Goal: Task Accomplishment & Management: Use online tool/utility

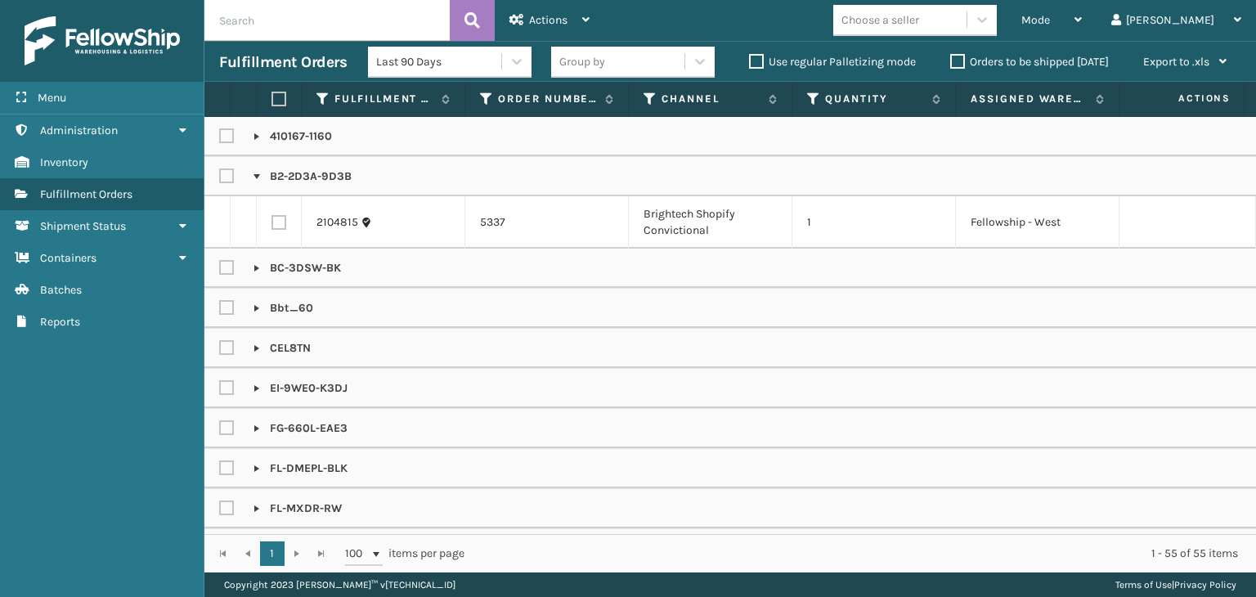
scroll to position [1482, 0]
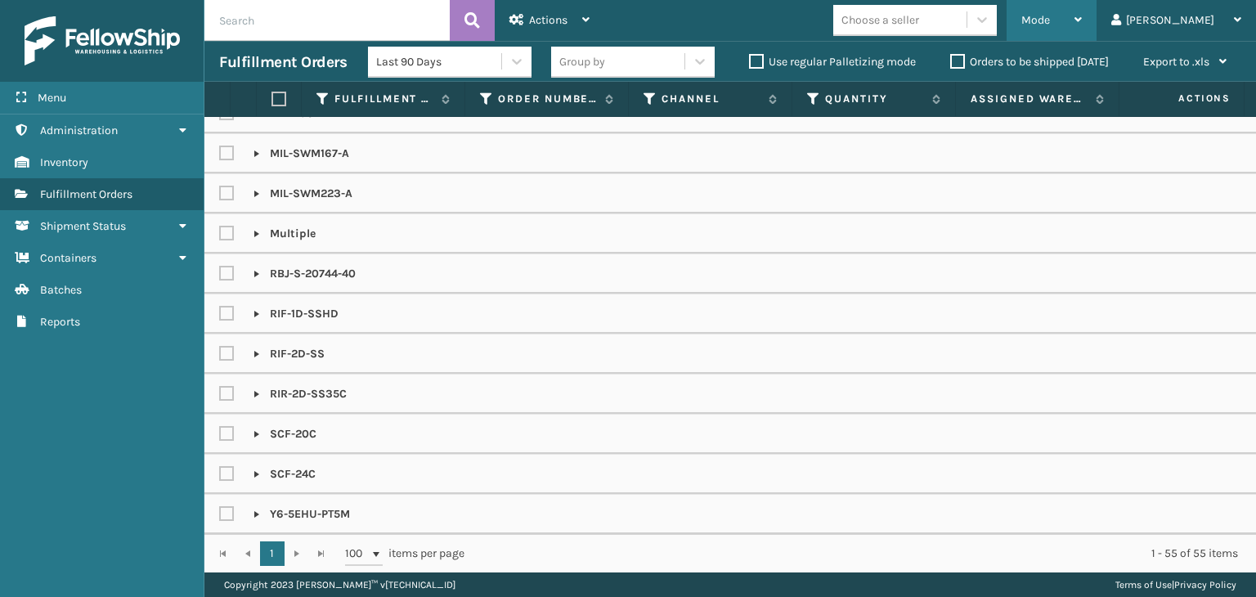
click at [1050, 23] on span "Mode" at bounding box center [1035, 20] width 29 height 14
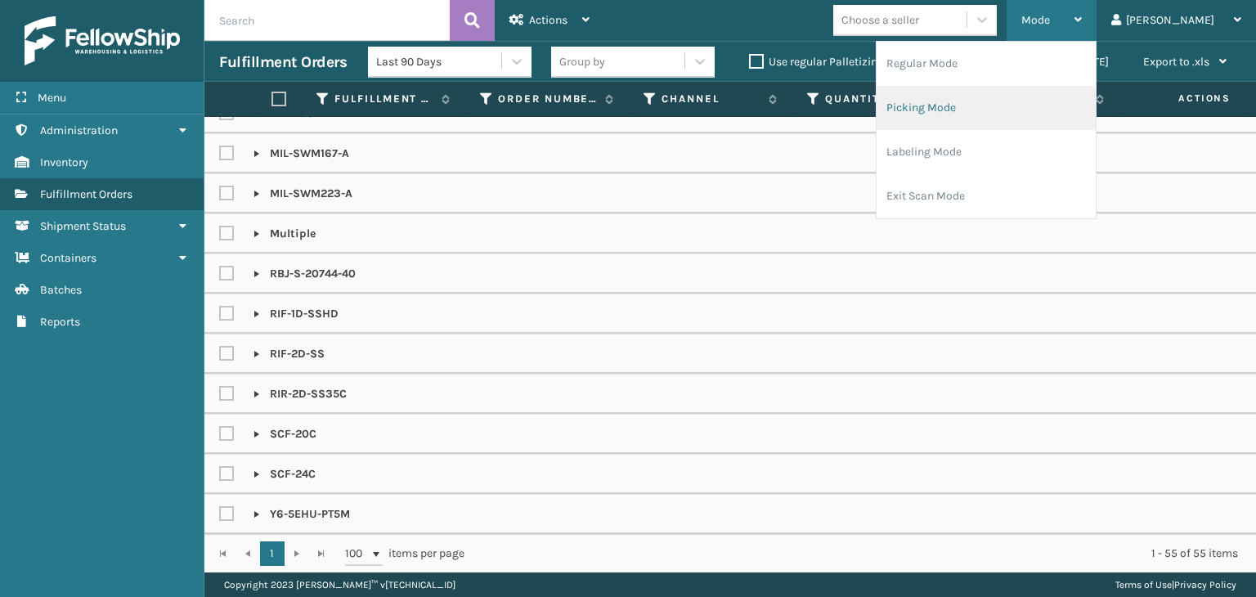
click at [1046, 124] on li "Picking Mode" at bounding box center [986, 108] width 219 height 44
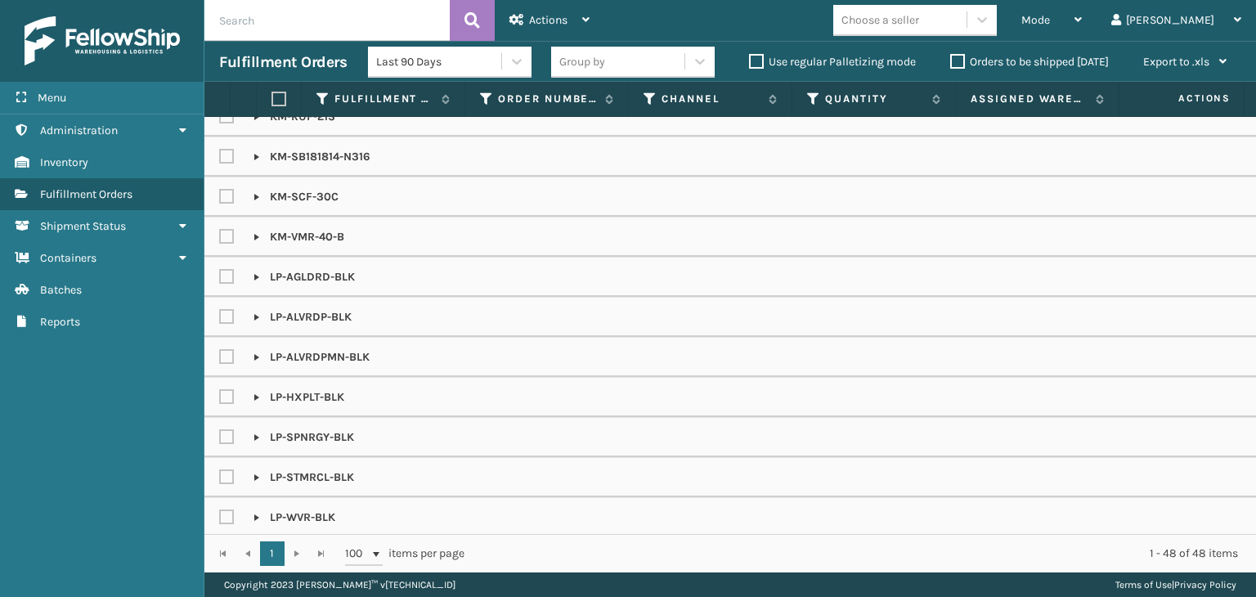
scroll to position [818, 0]
click at [1082, 39] on div "Mode" at bounding box center [1051, 20] width 61 height 41
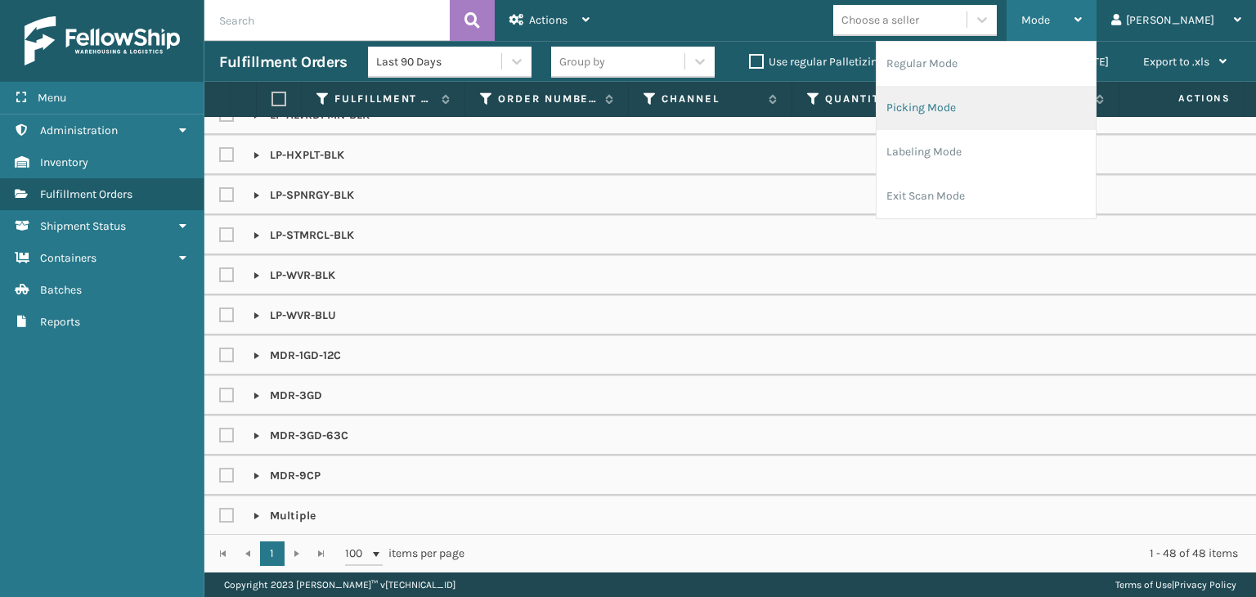
click at [1022, 103] on li "Picking Mode" at bounding box center [986, 108] width 219 height 44
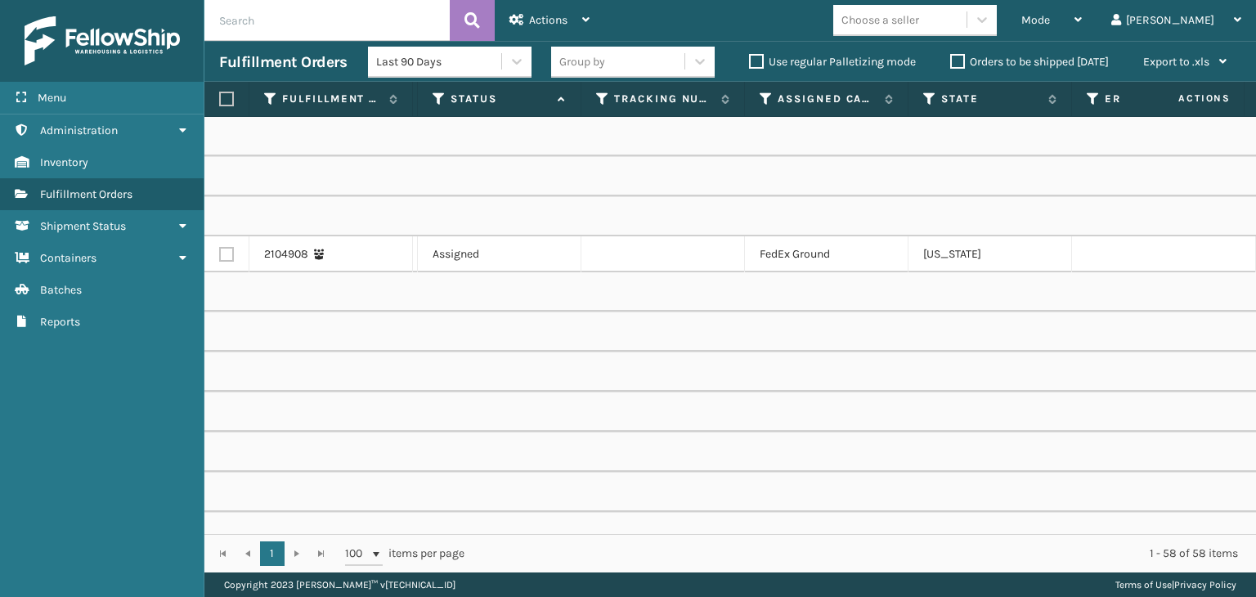
scroll to position [0, 867]
click at [760, 104] on icon at bounding box center [764, 99] width 13 height 15
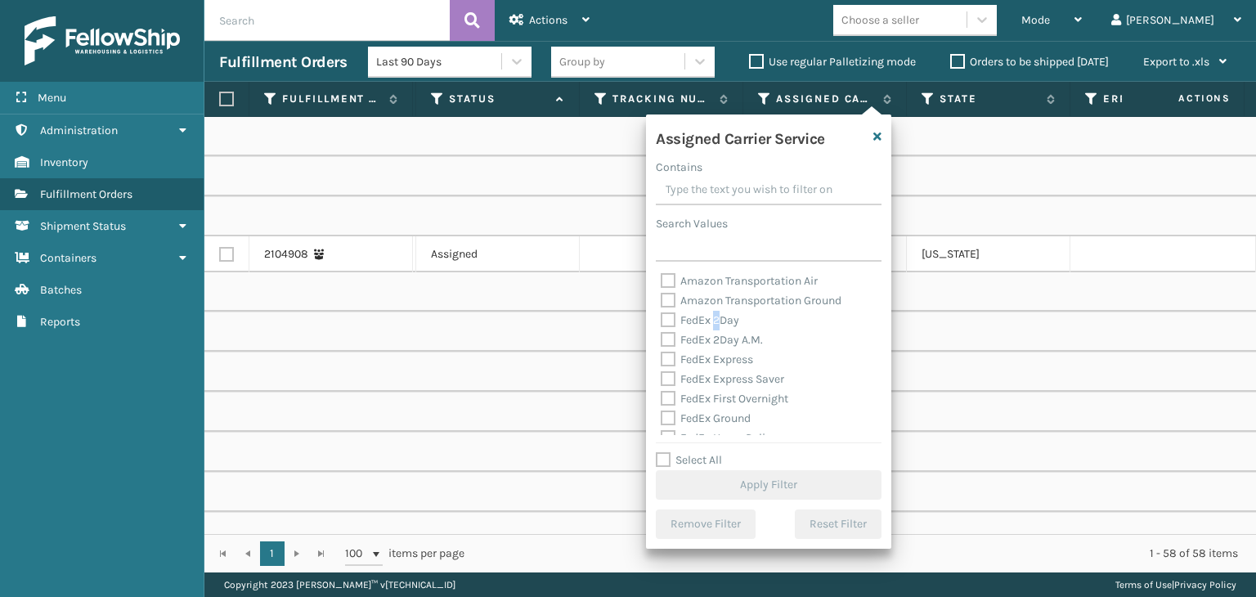
click at [717, 317] on label "FedEx 2Day" at bounding box center [700, 320] width 79 height 14
click at [723, 329] on div "FedEx 2Day" at bounding box center [769, 321] width 216 height 20
click at [724, 317] on label "FedEx 2Day" at bounding box center [700, 320] width 79 height 14
click at [662, 317] on input "FedEx 2Day" at bounding box center [661, 316] width 1 height 11
checkbox input "true"
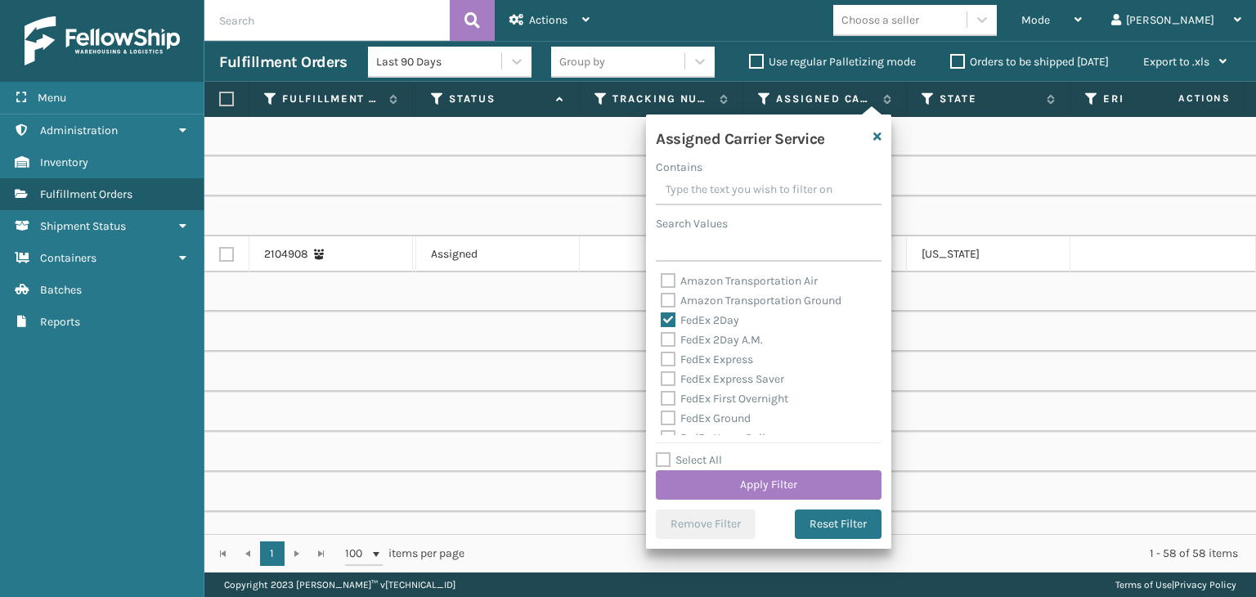
click at [732, 340] on label "FedEx 2Day A.M." at bounding box center [712, 340] width 102 height 14
click at [662, 340] on input "FedEx 2Day A.M." at bounding box center [661, 335] width 1 height 11
checkbox input "true"
drag, startPoint x: 733, startPoint y: 355, endPoint x: 746, endPoint y: 384, distance: 32.2
click at [734, 363] on label "FedEx Express" at bounding box center [707, 359] width 92 height 14
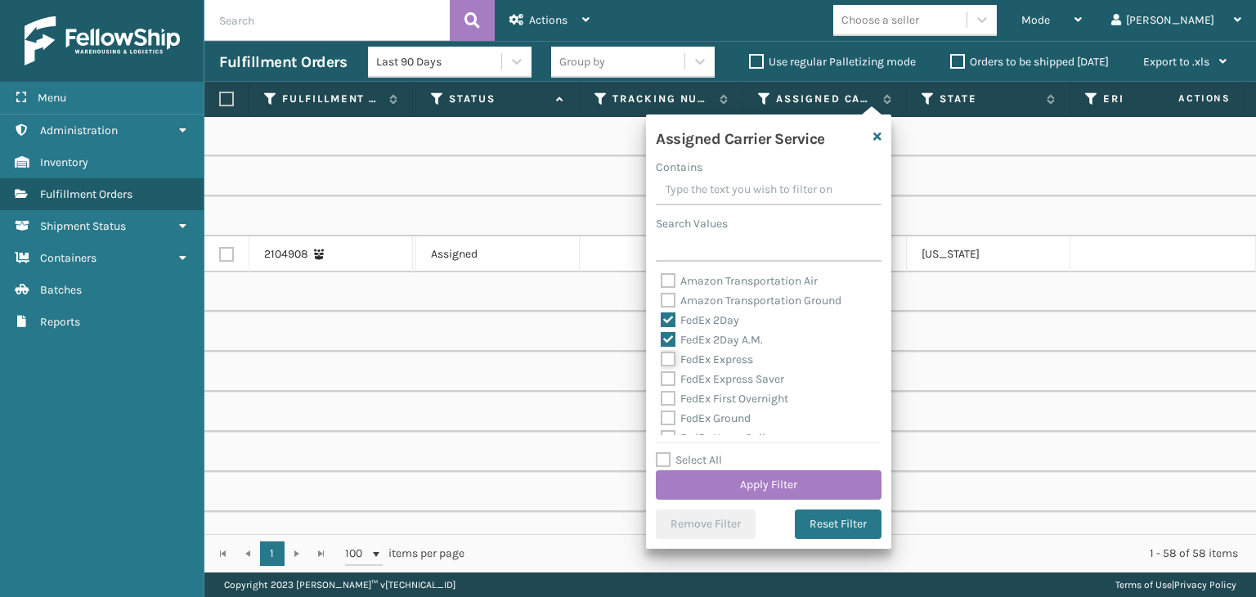
click at [662, 361] on input "FedEx Express" at bounding box center [661, 355] width 1 height 11
checkbox input "true"
click at [746, 375] on label "FedEx Express Saver" at bounding box center [722, 379] width 123 height 14
click at [662, 375] on input "FedEx Express Saver" at bounding box center [661, 375] width 1 height 11
checkbox input "true"
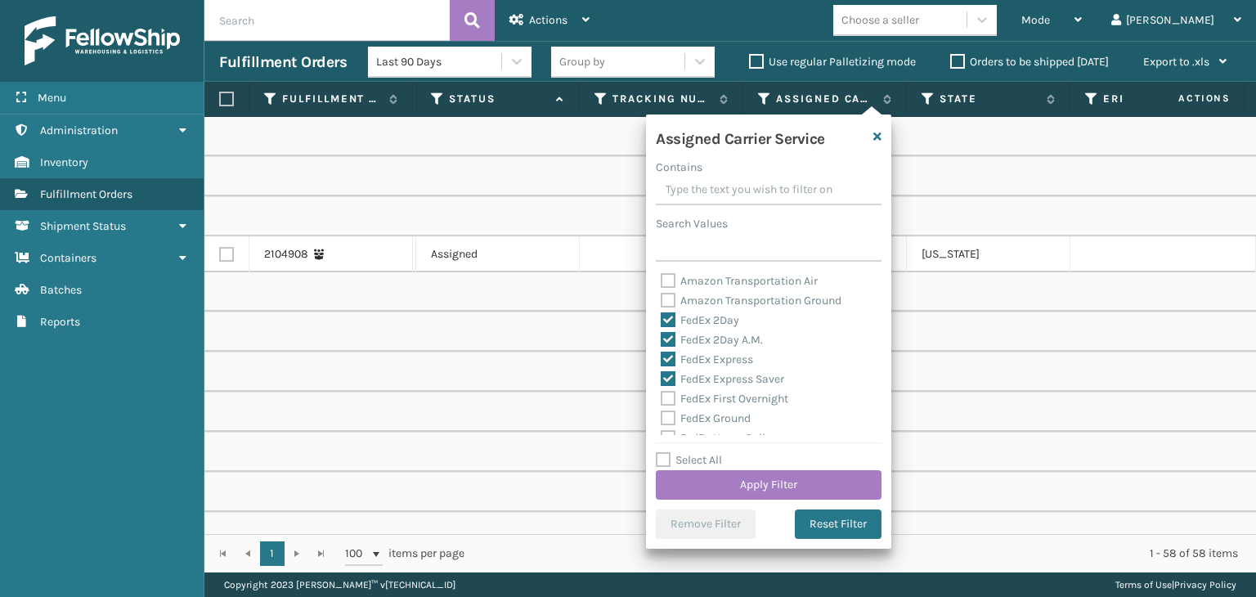
click at [752, 397] on label "FedEx First Overnight" at bounding box center [725, 399] width 128 height 14
click at [662, 397] on input "FedEx First Overnight" at bounding box center [661, 394] width 1 height 11
checkbox input "true"
click at [748, 425] on div "FedEx Ground" at bounding box center [769, 419] width 216 height 20
click at [741, 426] on div "FedEx Ground" at bounding box center [769, 419] width 216 height 20
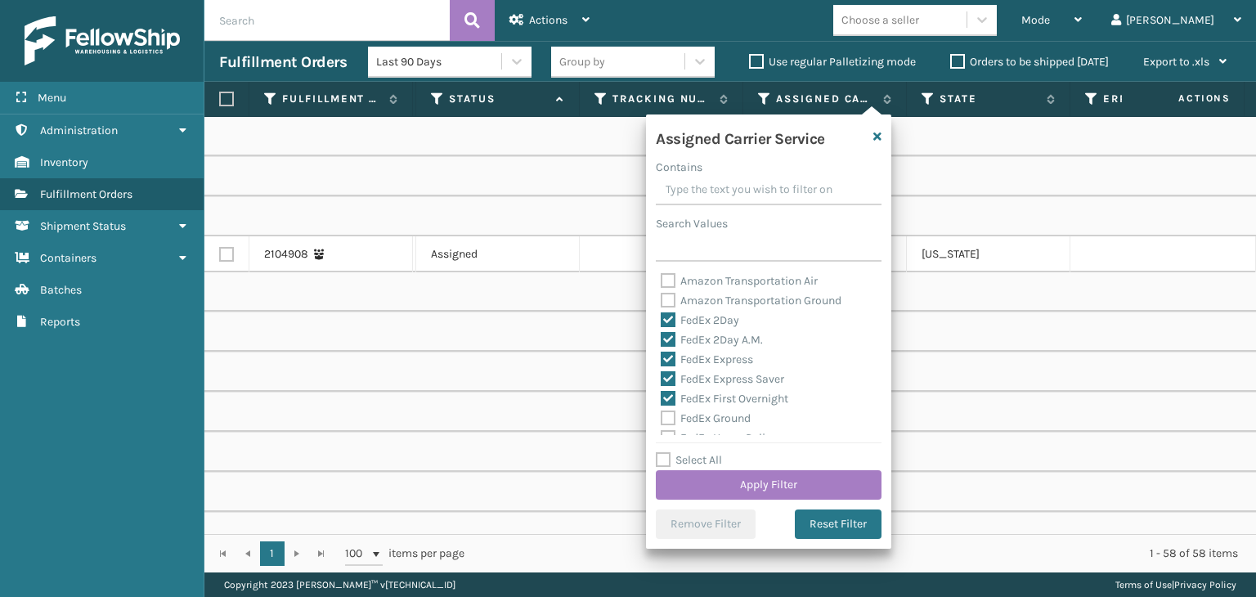
click at [704, 413] on label "FedEx Ground" at bounding box center [706, 418] width 90 height 14
click at [662, 413] on input "FedEx Ground" at bounding box center [661, 414] width 1 height 11
checkbox input "true"
click at [706, 350] on label "FedEx Home Delivery" at bounding box center [724, 356] width 126 height 14
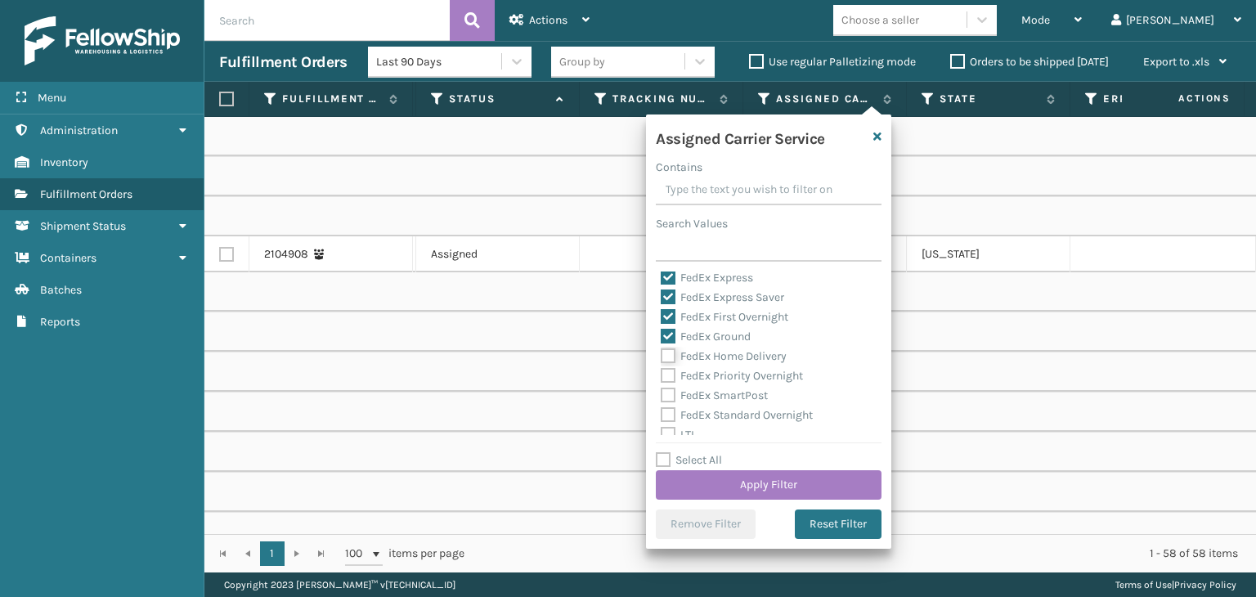
click at [662, 350] on input "FedEx Home Delivery" at bounding box center [661, 352] width 1 height 11
checkbox input "true"
click at [712, 371] on label "FedEx Priority Overnight" at bounding box center [732, 376] width 142 height 14
click at [662, 371] on input "FedEx Priority Overnight" at bounding box center [661, 371] width 1 height 11
checkbox input "true"
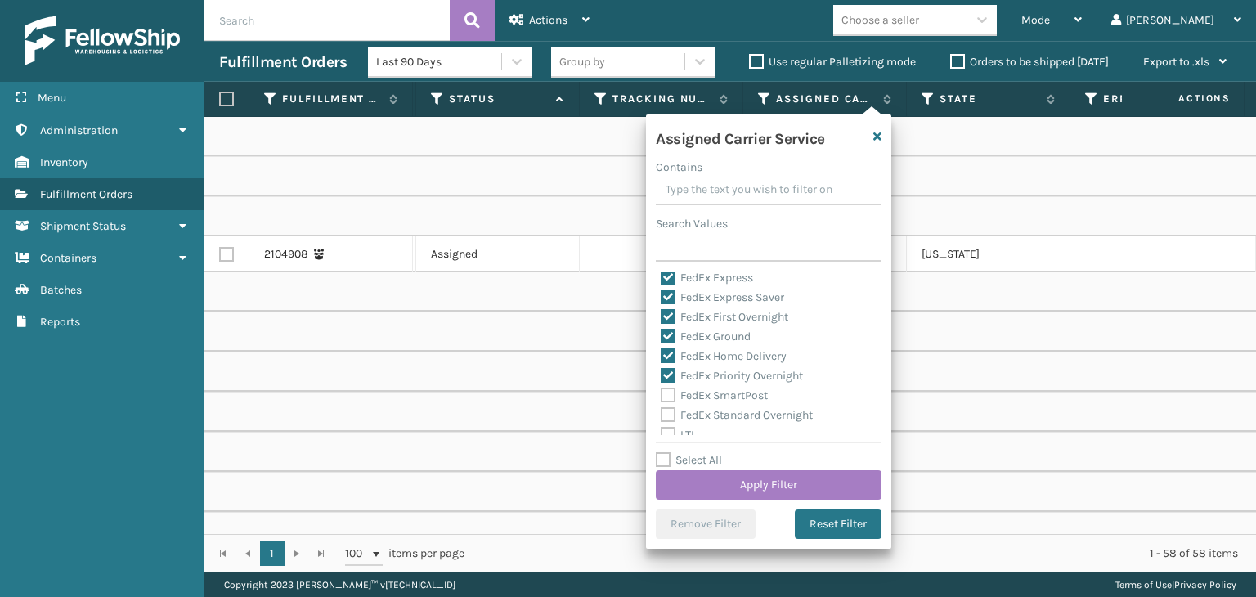
click at [717, 397] on label "FedEx SmartPost" at bounding box center [714, 395] width 107 height 14
click at [662, 397] on input "FedEx SmartPost" at bounding box center [661, 391] width 1 height 11
checkbox input "true"
click at [729, 413] on label "FedEx Standard Overnight" at bounding box center [737, 415] width 152 height 14
click at [662, 413] on input "FedEx Standard Overnight" at bounding box center [661, 411] width 1 height 11
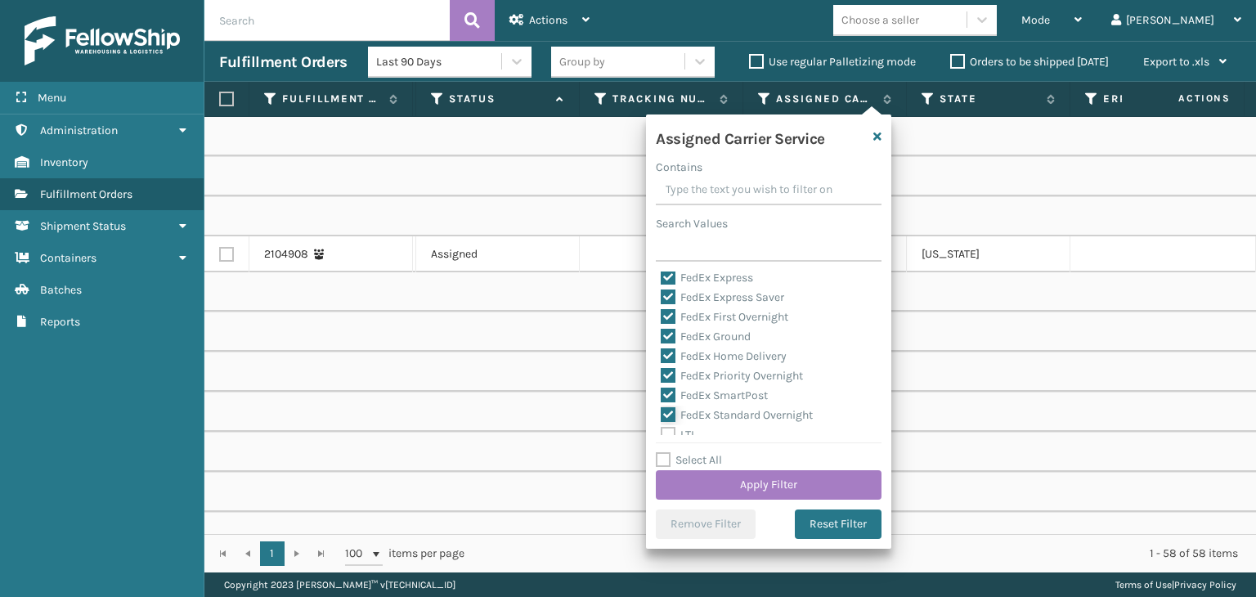
checkbox input "true"
click at [746, 481] on button "Apply Filter" at bounding box center [769, 484] width 226 height 29
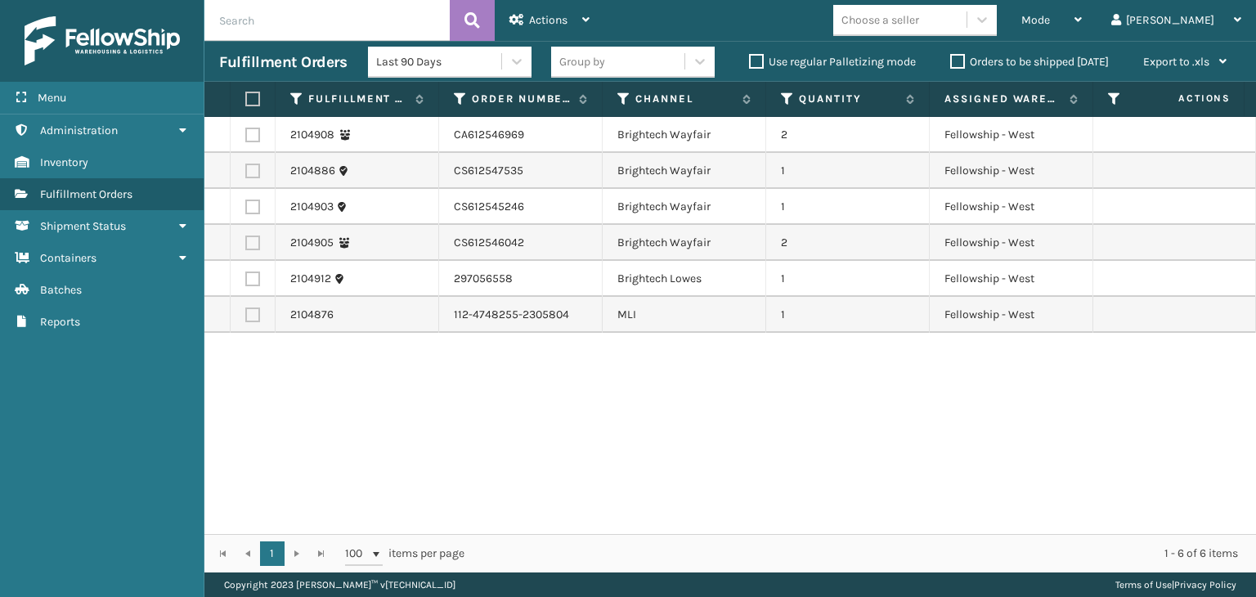
click at [620, 62] on div "Group by" at bounding box center [617, 61] width 133 height 27
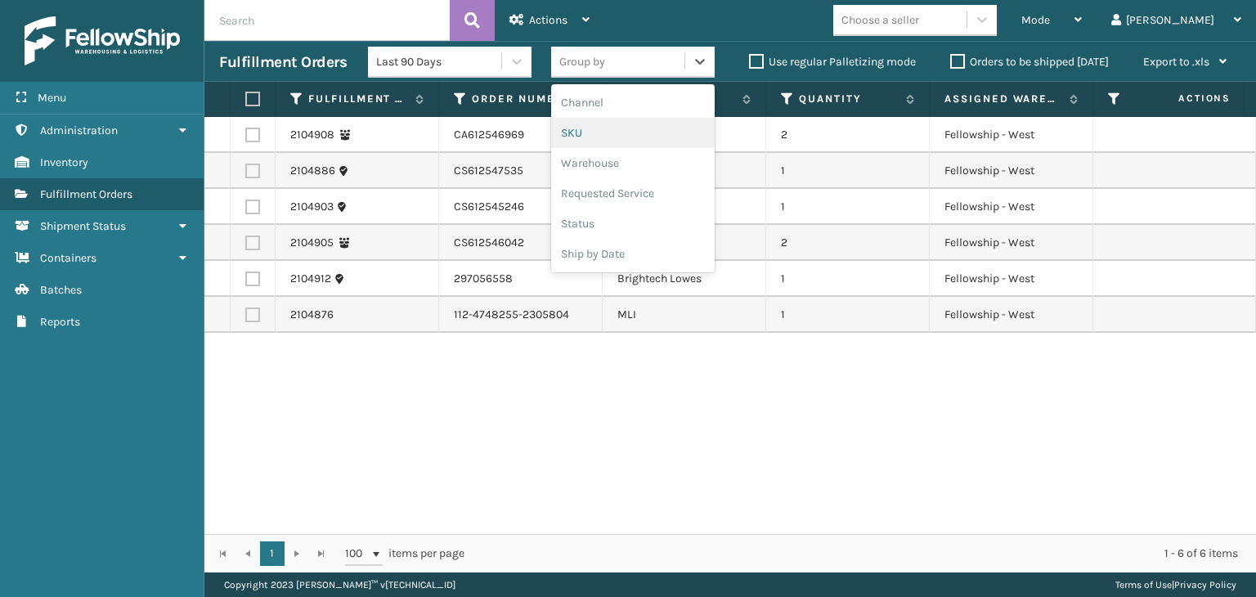
click at [590, 143] on div "SKU" at bounding box center [633, 133] width 164 height 30
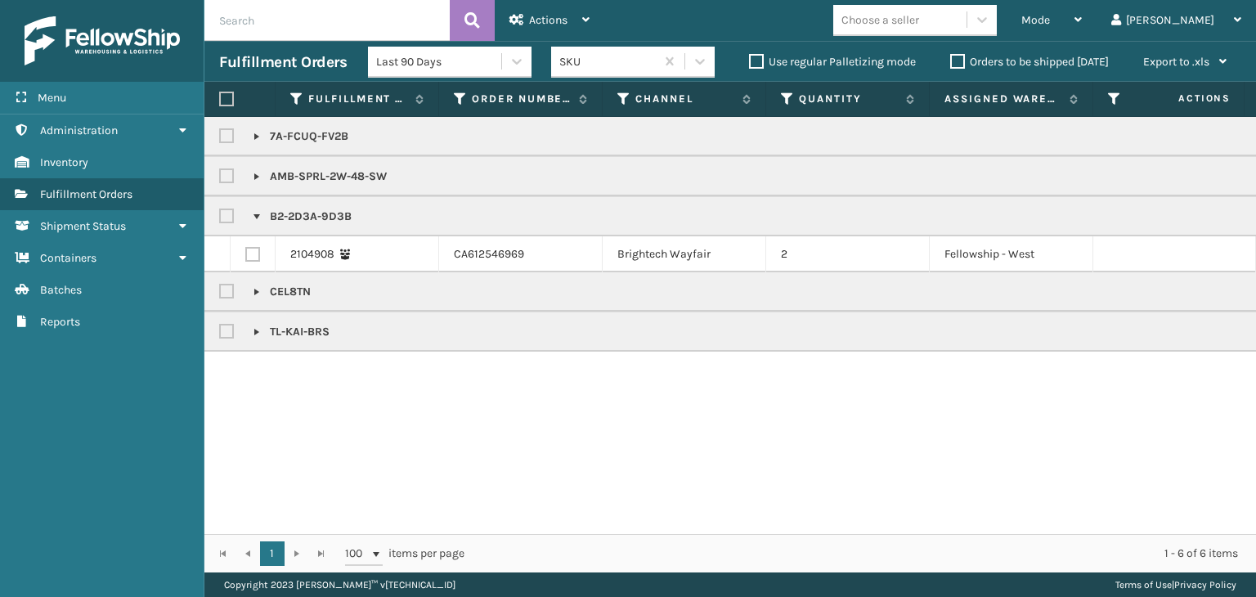
click at [232, 105] on label at bounding box center [226, 99] width 15 height 15
click at [220, 105] on input "checkbox" at bounding box center [219, 99] width 1 height 11
checkbox input "true"
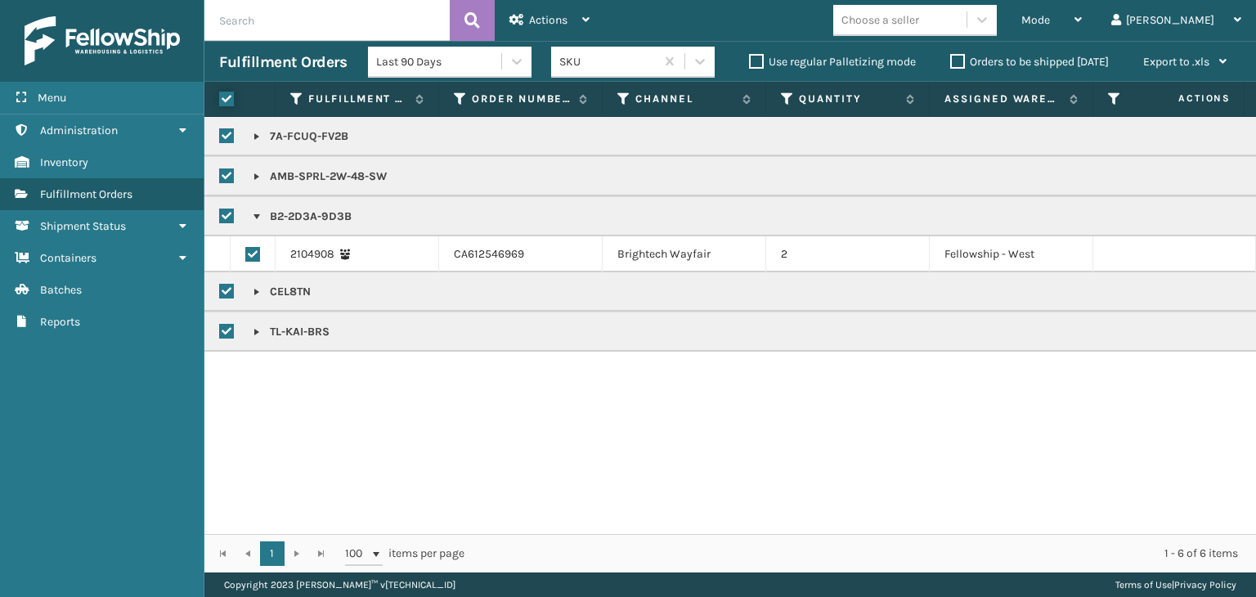
checkbox input "true"
click at [535, 29] on div "Actions" at bounding box center [549, 20] width 80 height 41
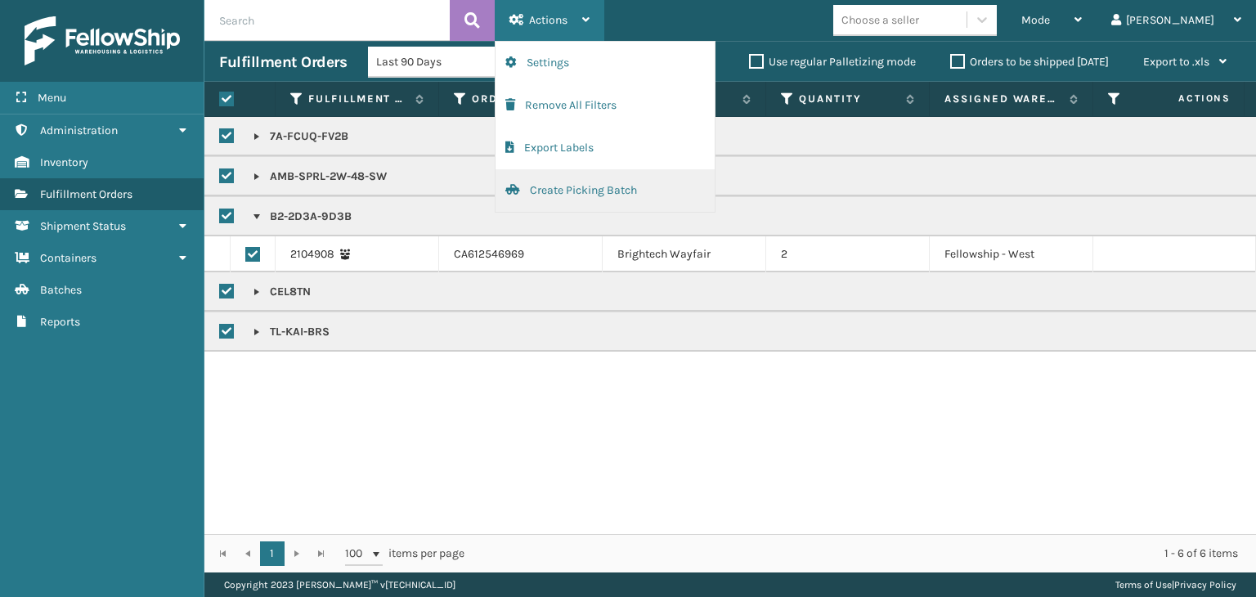
click at [583, 187] on button "Create Picking Batch" at bounding box center [605, 190] width 219 height 43
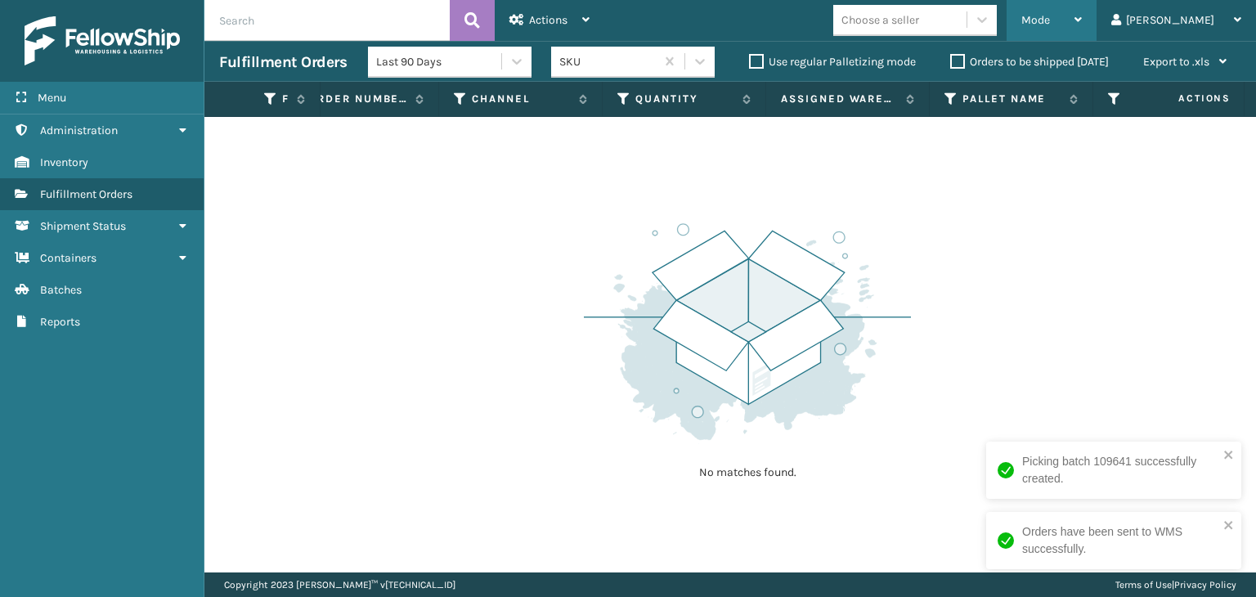
click at [1082, 15] on div "Mode" at bounding box center [1051, 20] width 61 height 41
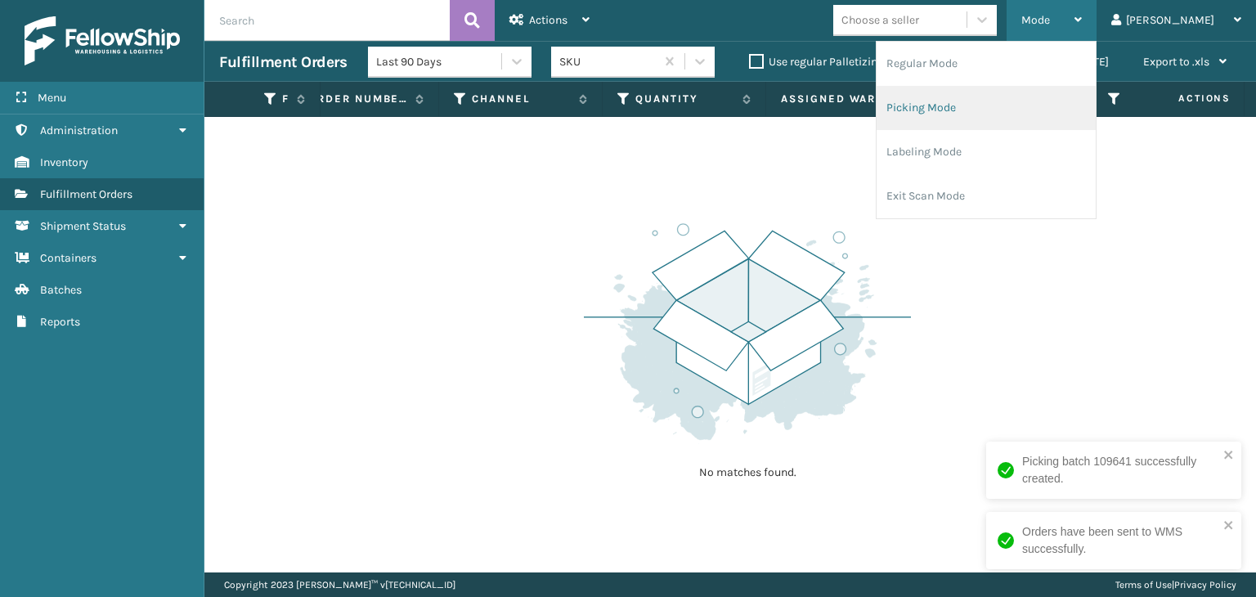
click at [1035, 110] on li "Picking Mode" at bounding box center [986, 108] width 219 height 44
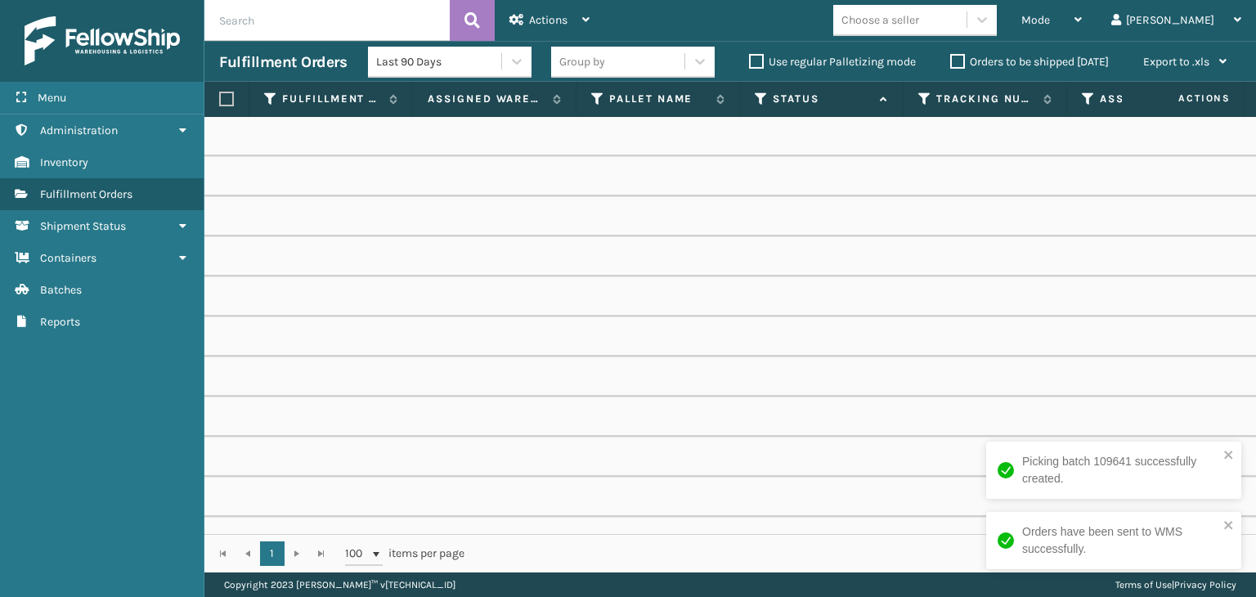
scroll to position [0, 777]
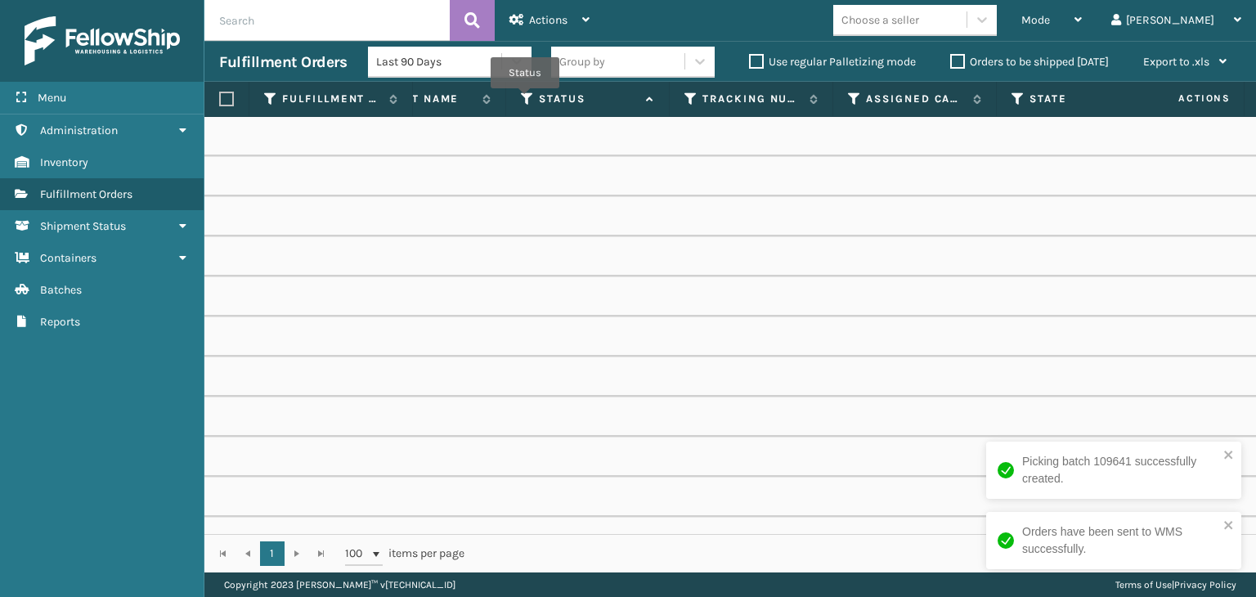
click at [525, 100] on icon at bounding box center [527, 99] width 13 height 15
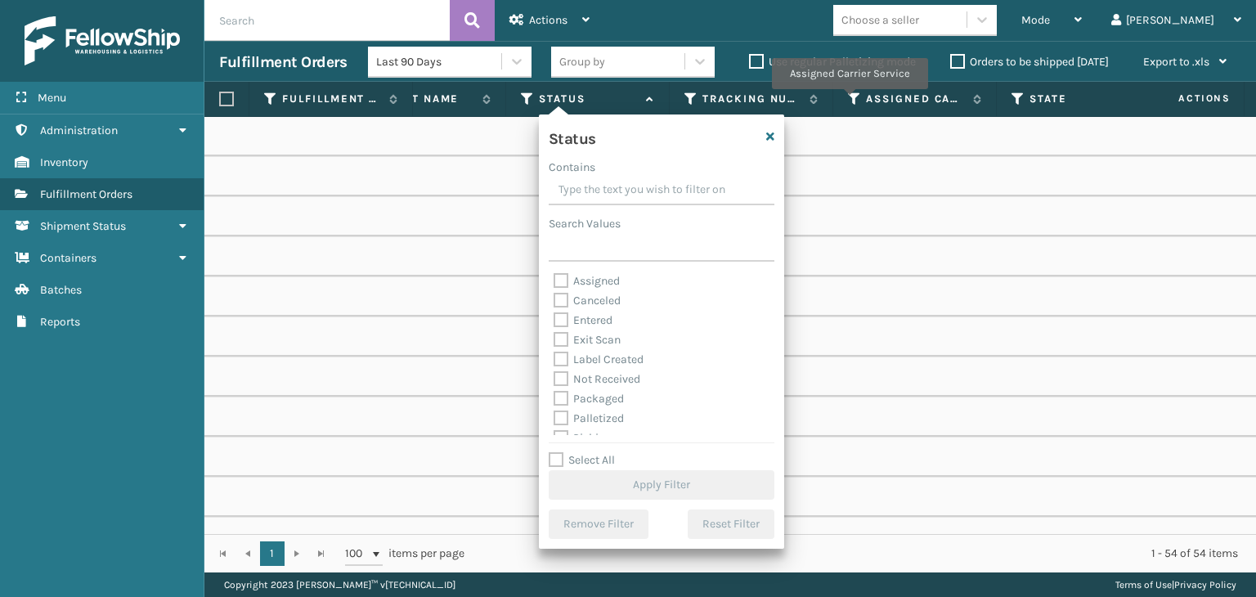
click at [850, 101] on icon at bounding box center [854, 99] width 13 height 15
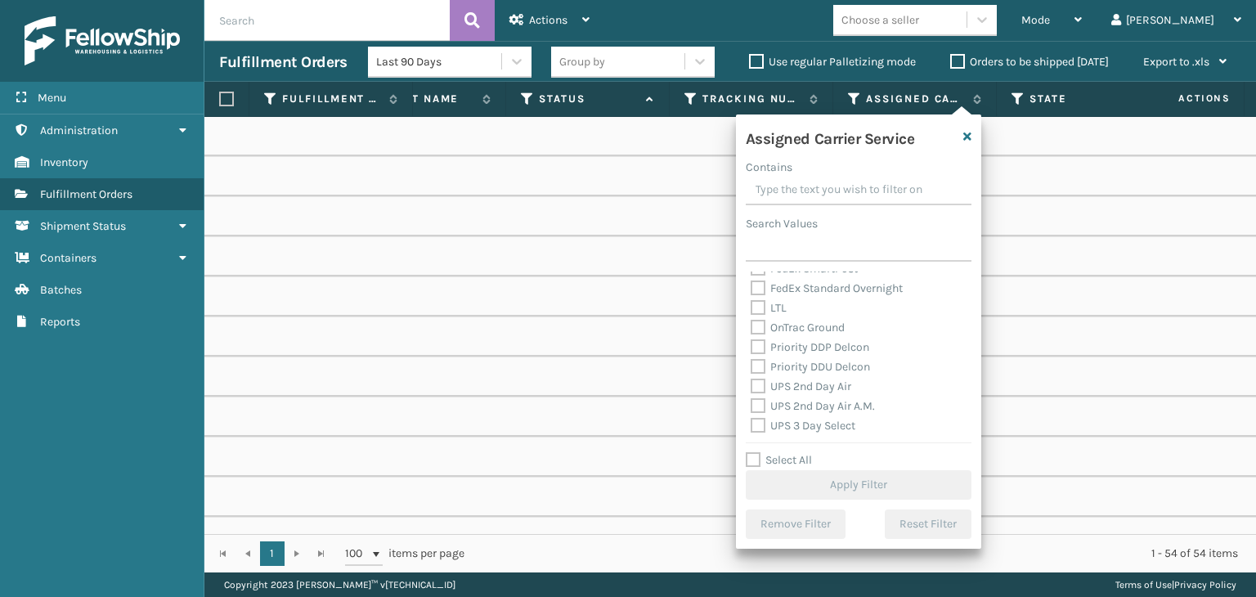
scroll to position [245, 0]
click at [808, 349] on label "UPS 2nd Day Air" at bounding box center [801, 350] width 101 height 14
click at [752, 349] on input "UPS 2nd Day Air" at bounding box center [751, 345] width 1 height 11
checkbox input "true"
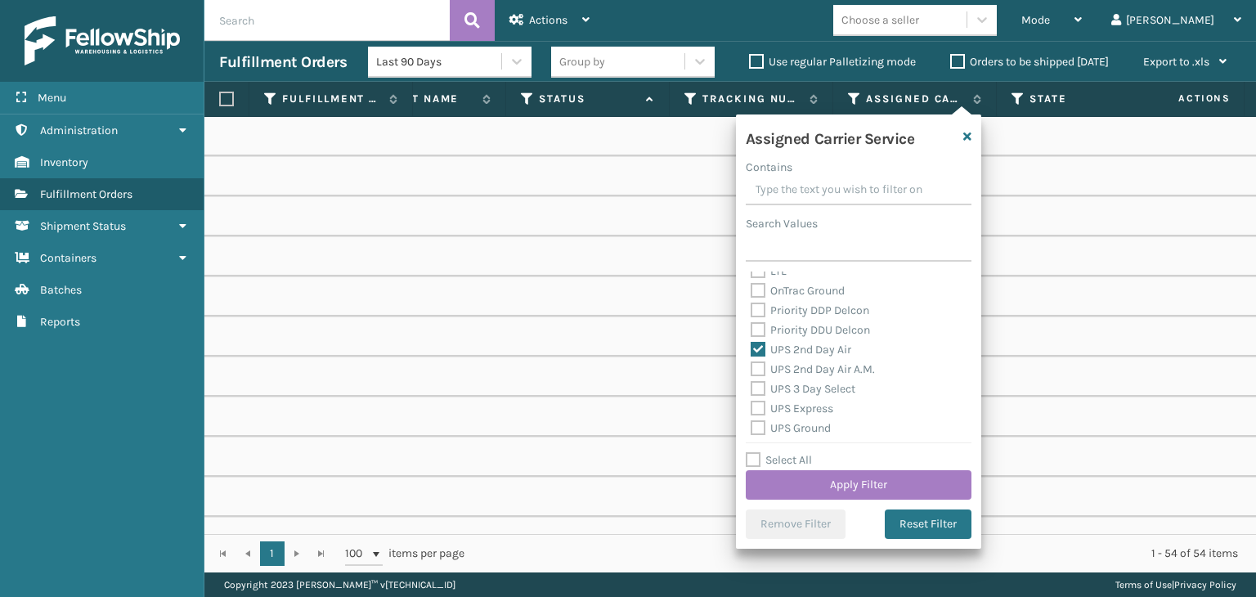
click at [806, 371] on label "UPS 2nd Day Air A.M." at bounding box center [813, 369] width 124 height 14
click at [752, 370] on input "UPS 2nd Day Air A.M." at bounding box center [751, 365] width 1 height 11
checkbox input "true"
drag, startPoint x: 812, startPoint y: 387, endPoint x: 814, endPoint y: 403, distance: 16.5
click at [814, 387] on label "UPS 3 Day Select" at bounding box center [803, 389] width 105 height 14
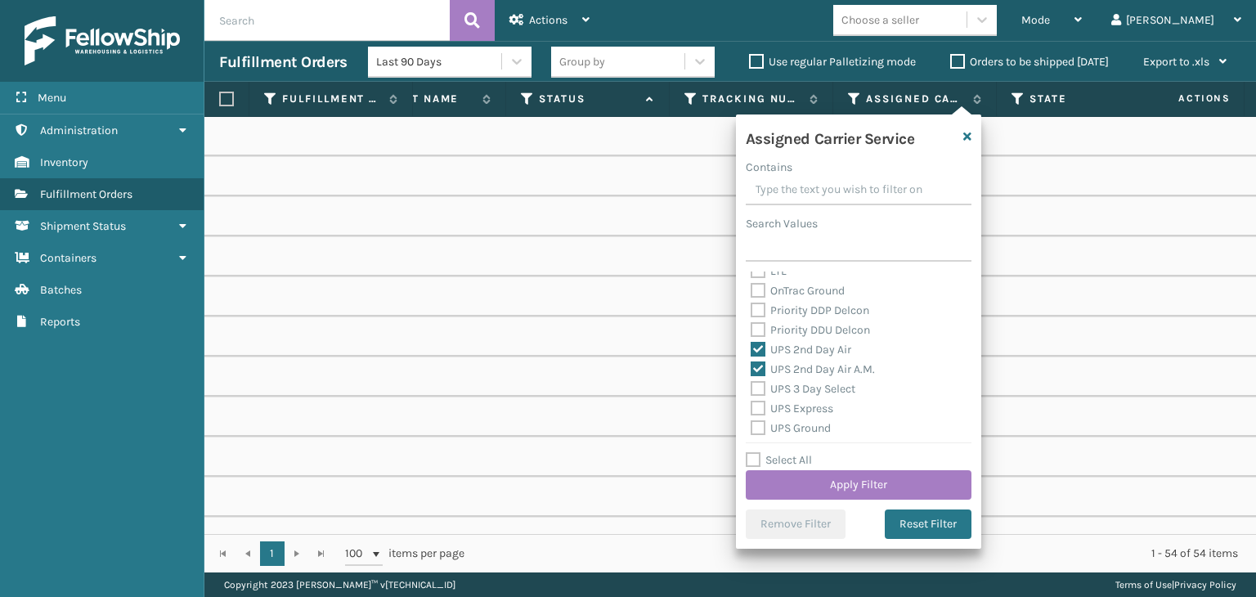
click at [814, 406] on label "UPS Express" at bounding box center [792, 409] width 83 height 14
click at [752, 406] on input "UPS Express" at bounding box center [751, 404] width 1 height 11
checkbox input "true"
click at [804, 393] on label "UPS 3 Day Select" at bounding box center [803, 389] width 105 height 14
click at [752, 390] on input "UPS 3 Day Select" at bounding box center [751, 384] width 1 height 11
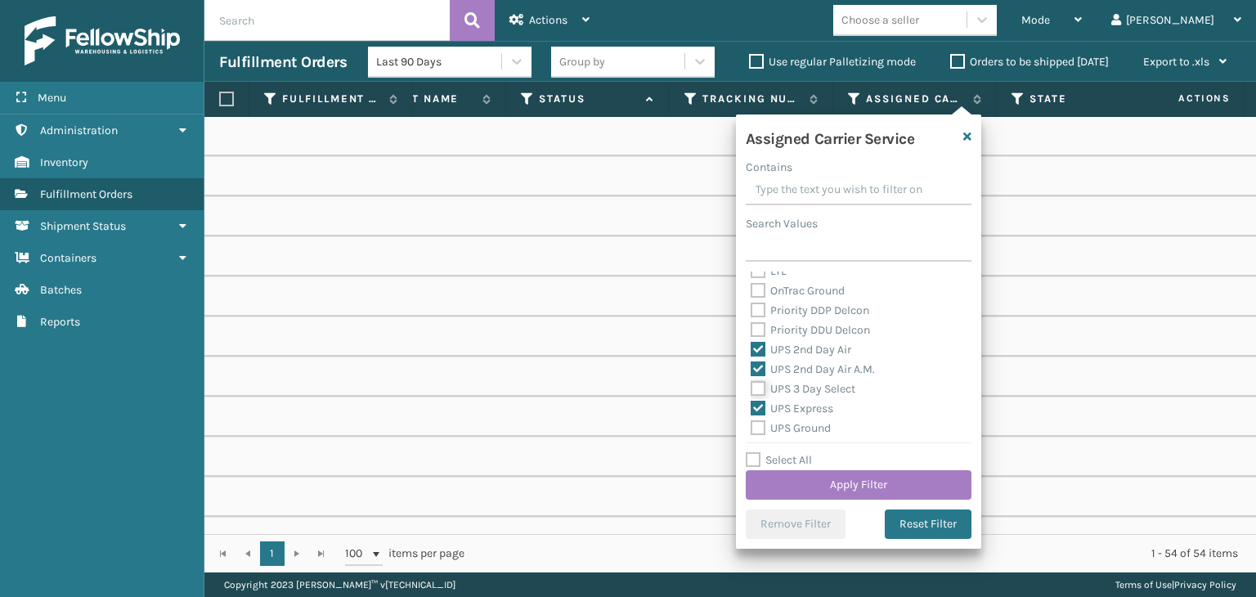
checkbox input "true"
click at [823, 423] on label "UPS Ground" at bounding box center [791, 428] width 80 height 14
click at [752, 423] on input "UPS Ground" at bounding box center [751, 424] width 1 height 11
checkbox input "true"
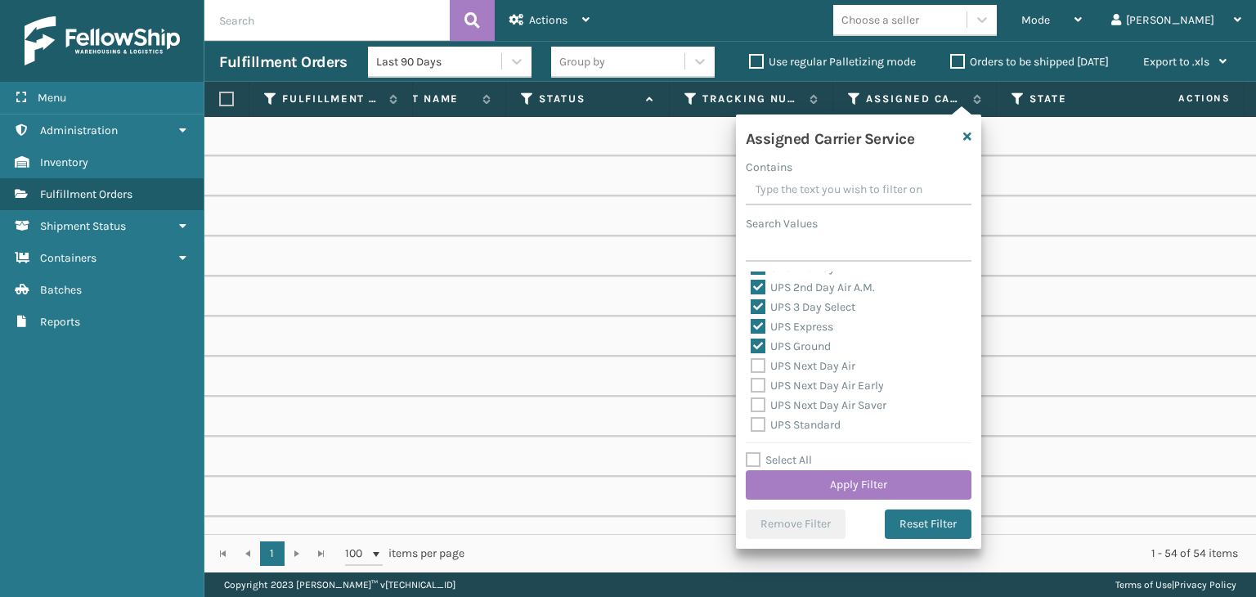
click at [797, 364] on label "UPS Next Day Air" at bounding box center [803, 366] width 105 height 14
click at [752, 364] on input "UPS Next Day Air" at bounding box center [751, 362] width 1 height 11
checkbox input "true"
click at [801, 384] on label "UPS Next Day Air Early" at bounding box center [817, 386] width 133 height 14
click at [752, 384] on input "UPS Next Day Air Early" at bounding box center [751, 381] width 1 height 11
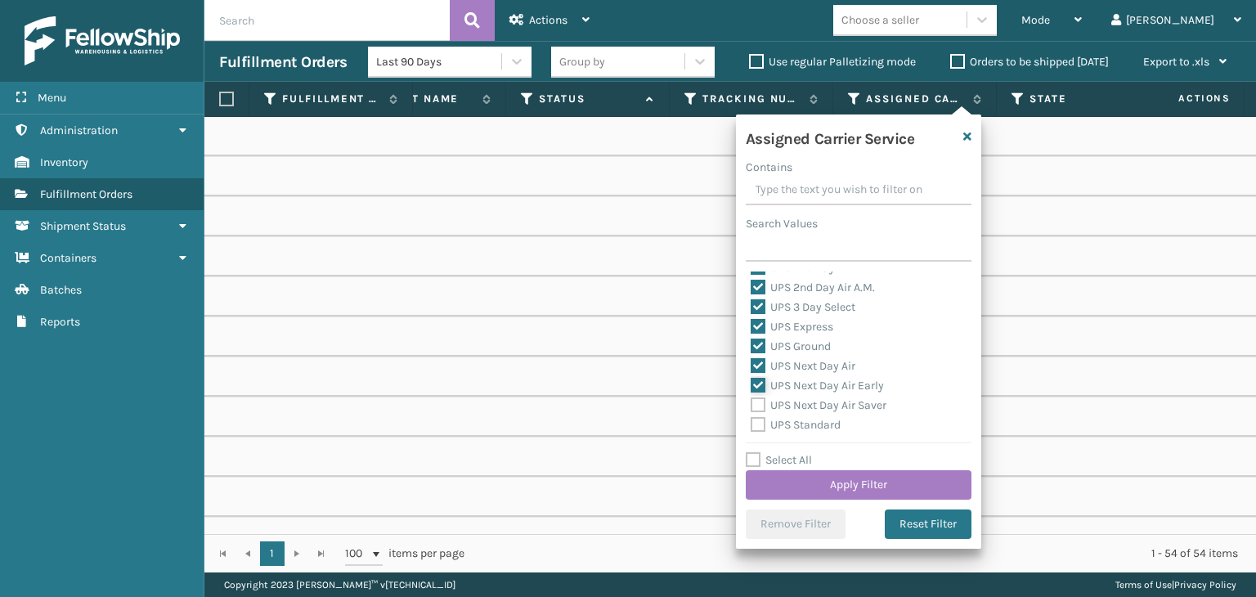
checkbox input "true"
click at [809, 404] on label "UPS Next Day Air Saver" at bounding box center [819, 405] width 136 height 14
click at [752, 404] on input "UPS Next Day Air Saver" at bounding box center [751, 401] width 1 height 11
checkbox input "true"
click at [811, 423] on label "UPS Standard" at bounding box center [796, 425] width 90 height 14
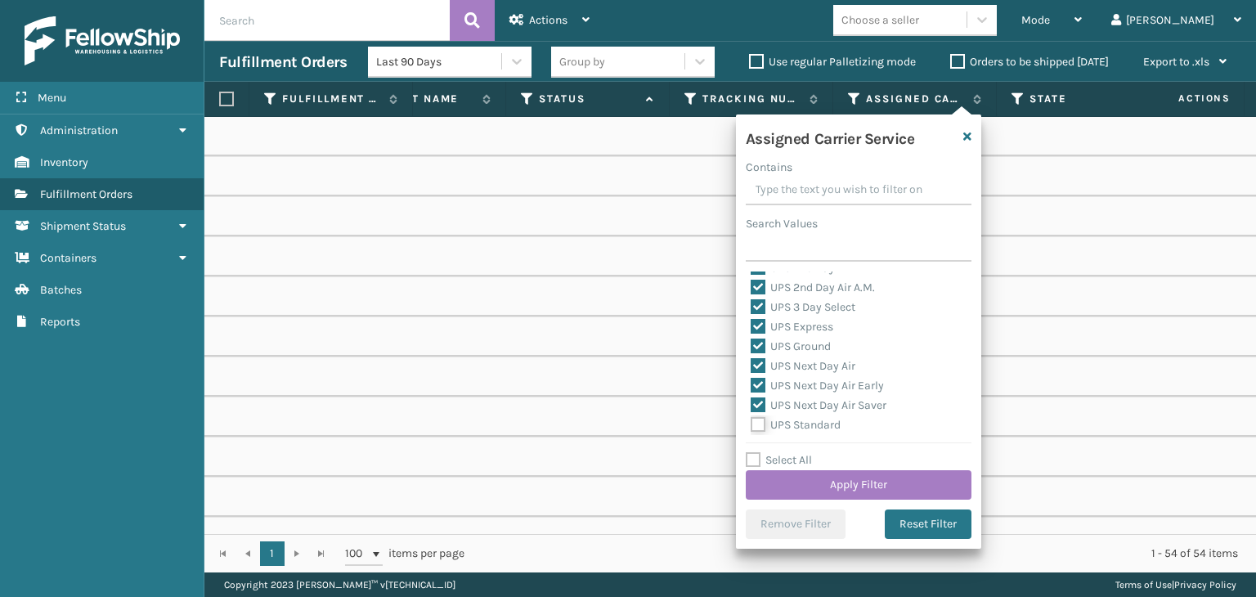
click at [752, 423] on input "UPS Standard" at bounding box center [751, 420] width 1 height 11
checkbox input "true"
click at [796, 370] on div "UPS SurePost 1LB or Greater" at bounding box center [859, 363] width 216 height 20
click at [799, 365] on label "UPS SurePost 1LB or Greater" at bounding box center [831, 363] width 161 height 14
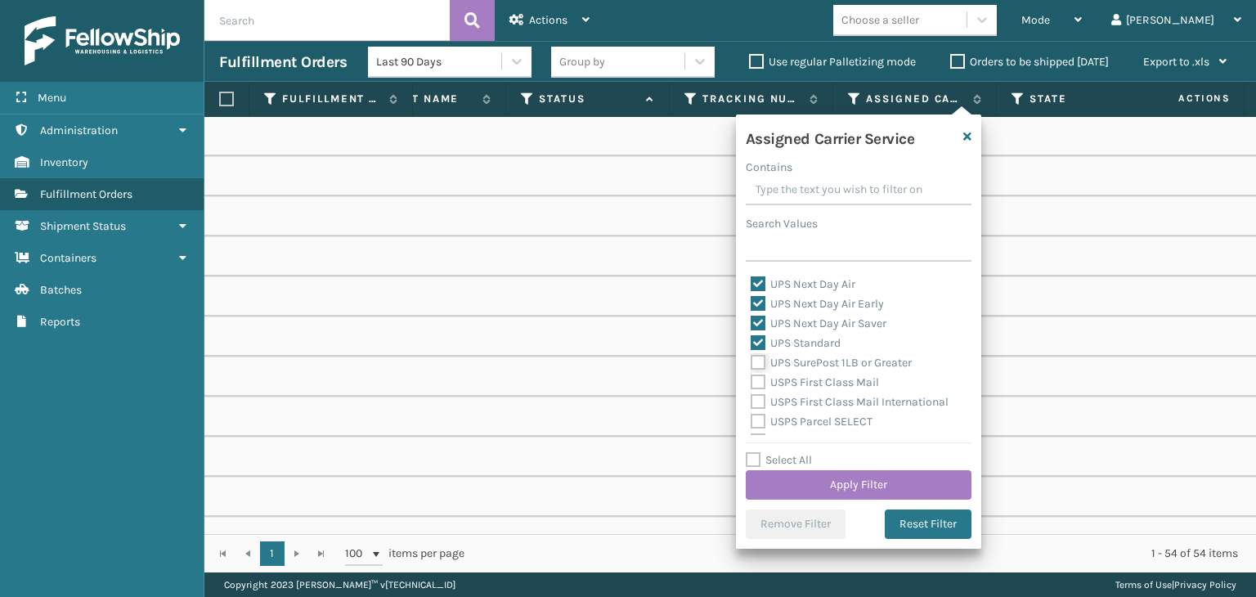
click at [752, 364] on input "UPS SurePost 1LB or Greater" at bounding box center [751, 358] width 1 height 11
checkbox input "true"
click at [824, 482] on button "Apply Filter" at bounding box center [859, 484] width 226 height 29
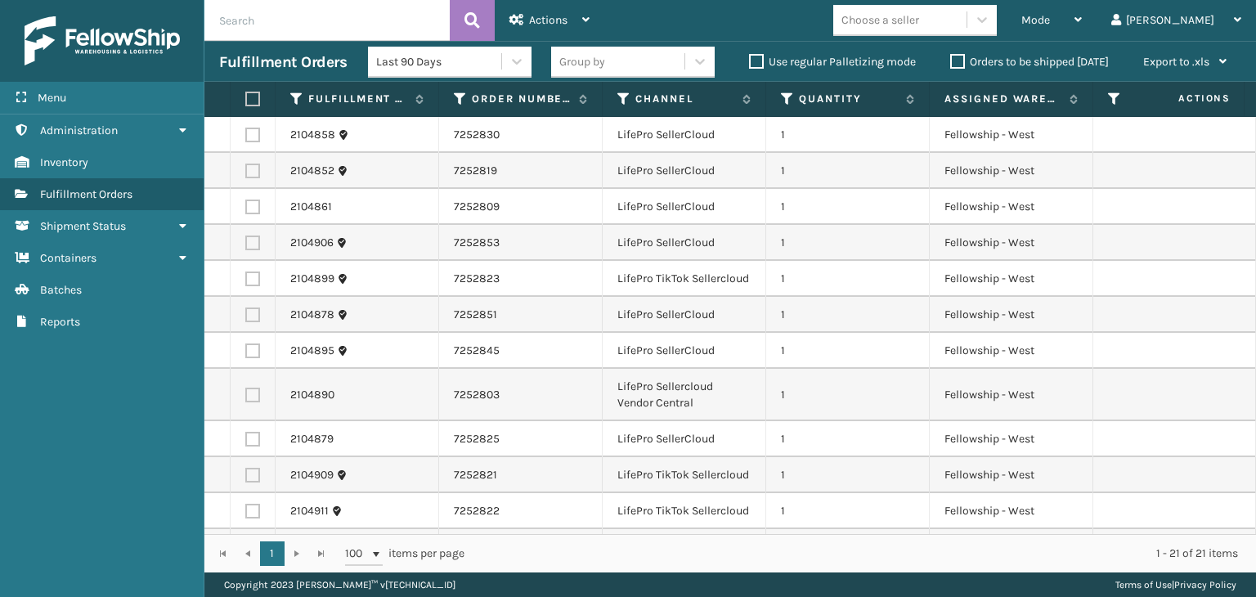
click at [581, 60] on div "Group by" at bounding box center [582, 61] width 46 height 17
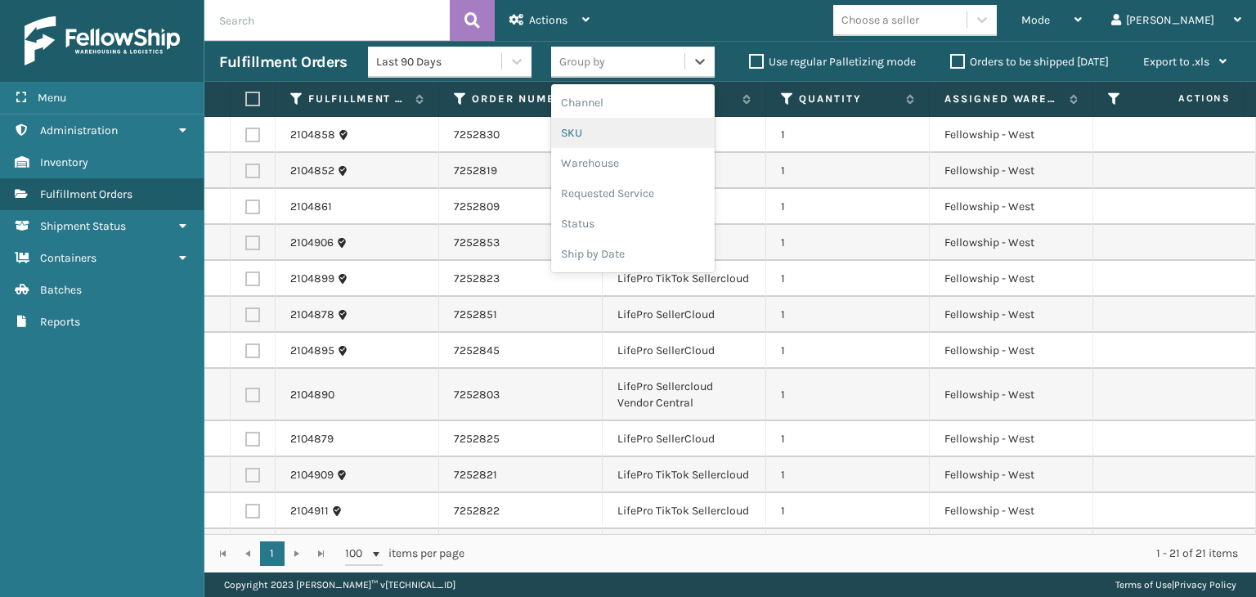
click at [600, 132] on div "SKU" at bounding box center [633, 133] width 164 height 30
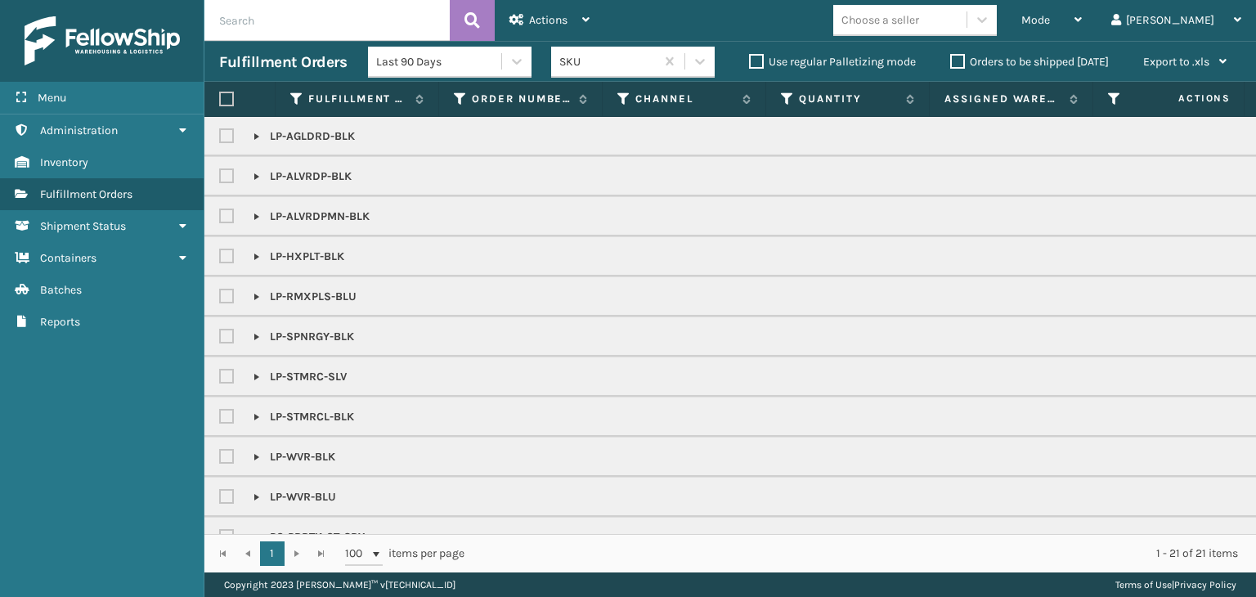
click at [919, 21] on div "Choose a seller" at bounding box center [880, 19] width 78 height 17
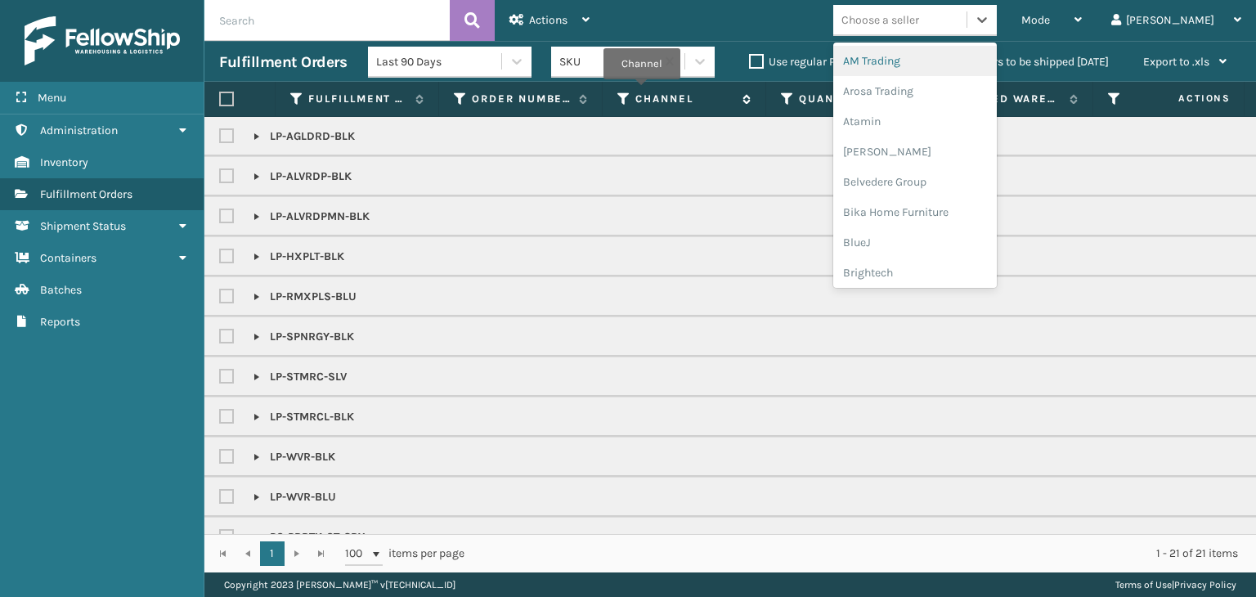
type input "B"
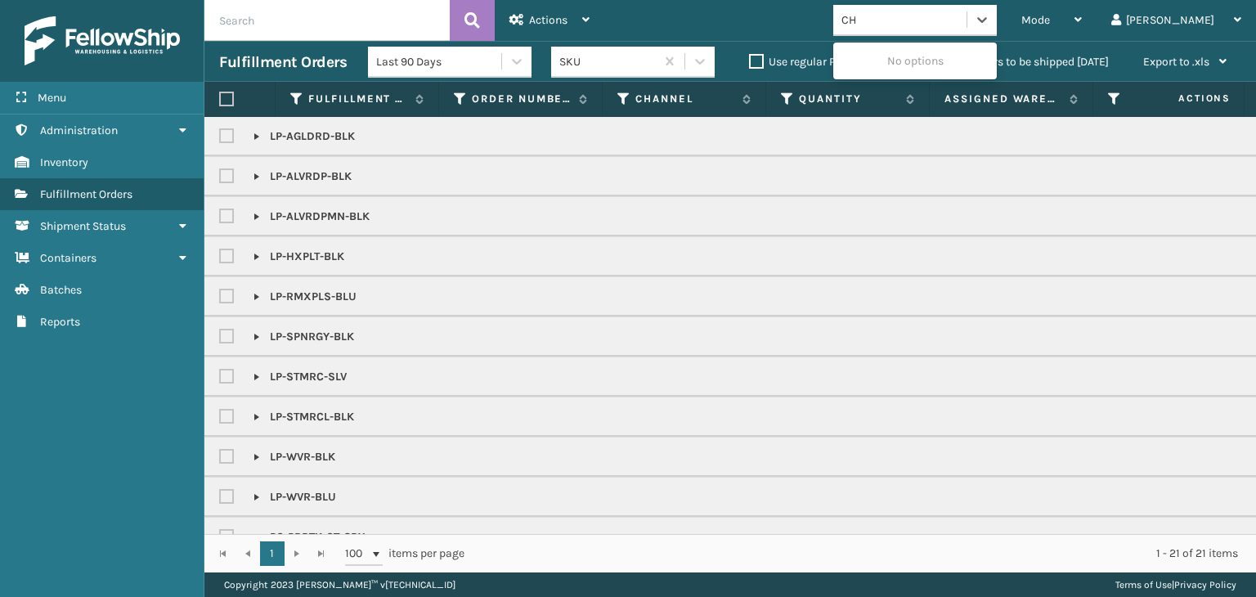
type input "C"
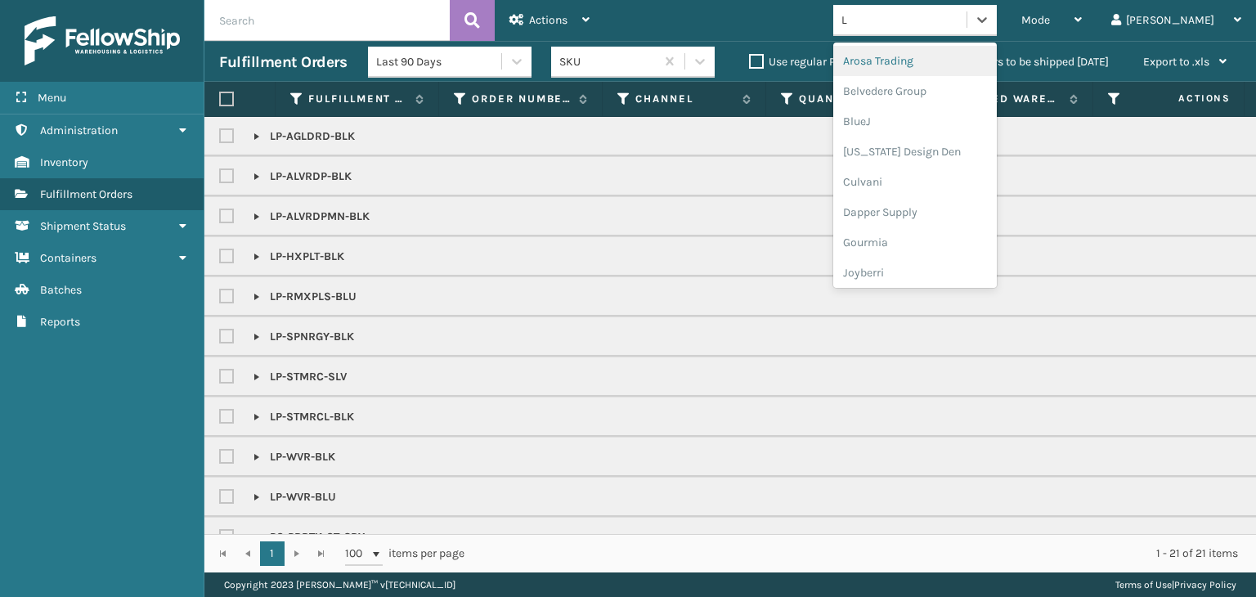
type input "LI"
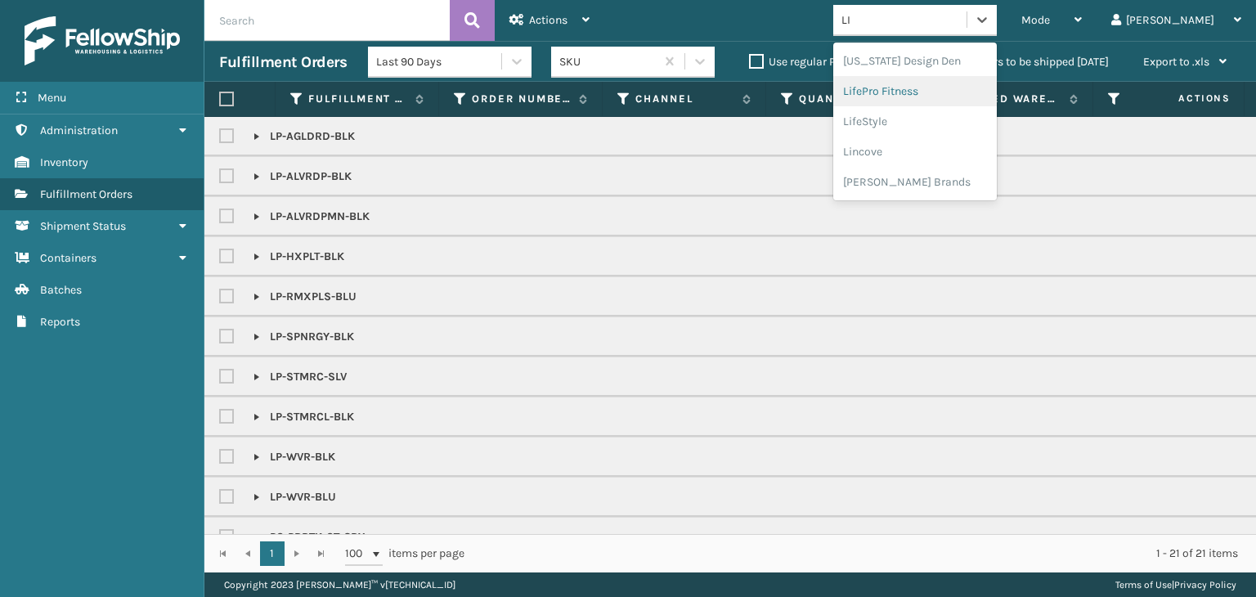
click at [974, 92] on div "LifePro Fitness" at bounding box center [915, 91] width 164 height 30
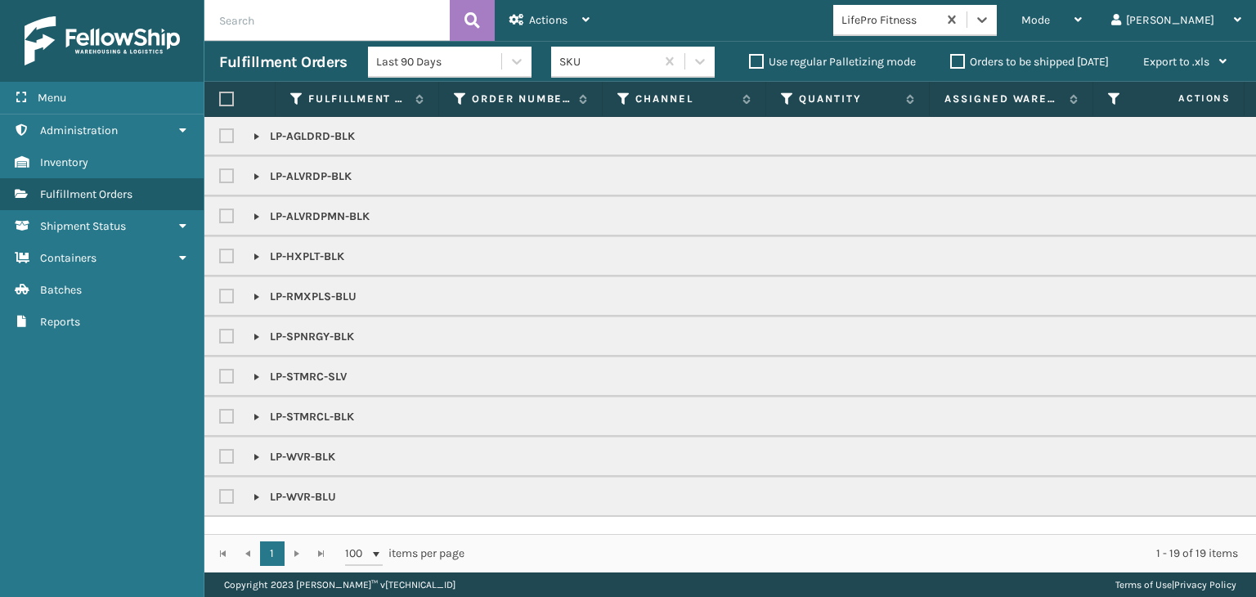
click at [230, 98] on label at bounding box center [226, 99] width 15 height 15
click at [220, 98] on input "checkbox" at bounding box center [219, 99] width 1 height 11
checkbox input "true"
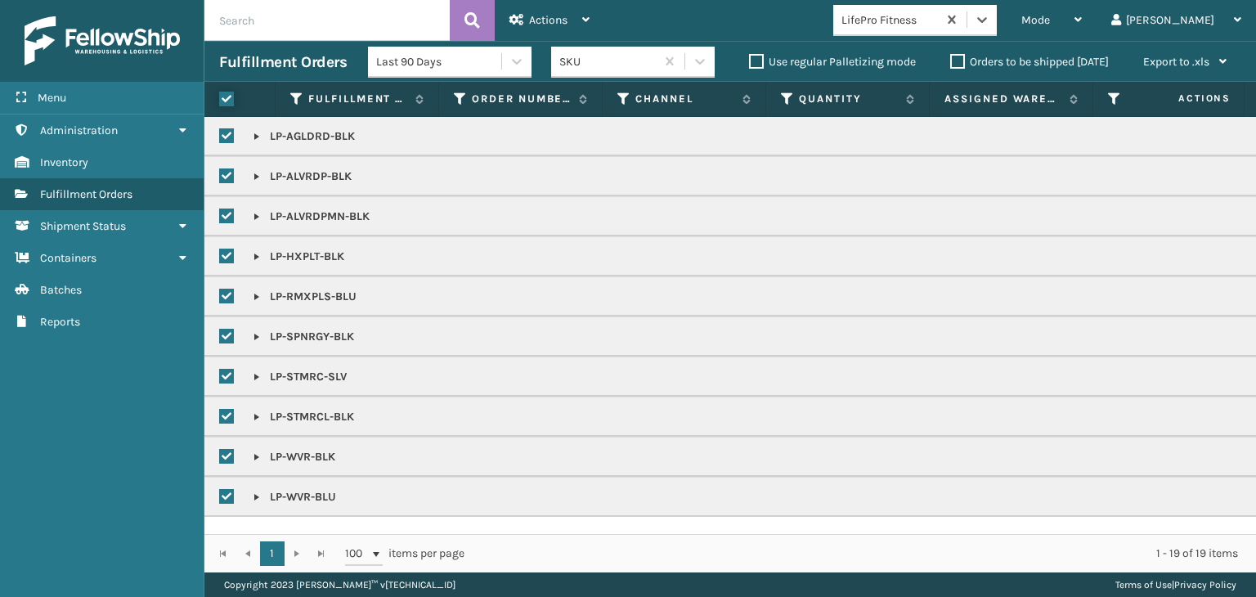
checkbox input "true"
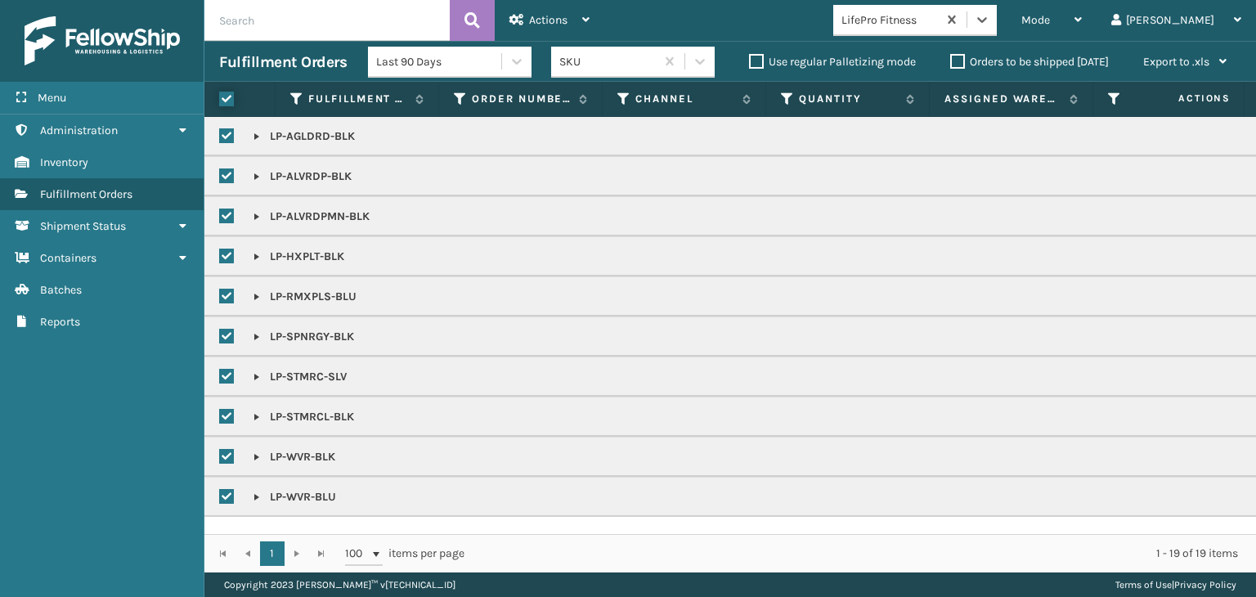
checkbox input "true"
click at [545, 18] on span "Actions" at bounding box center [548, 20] width 38 height 14
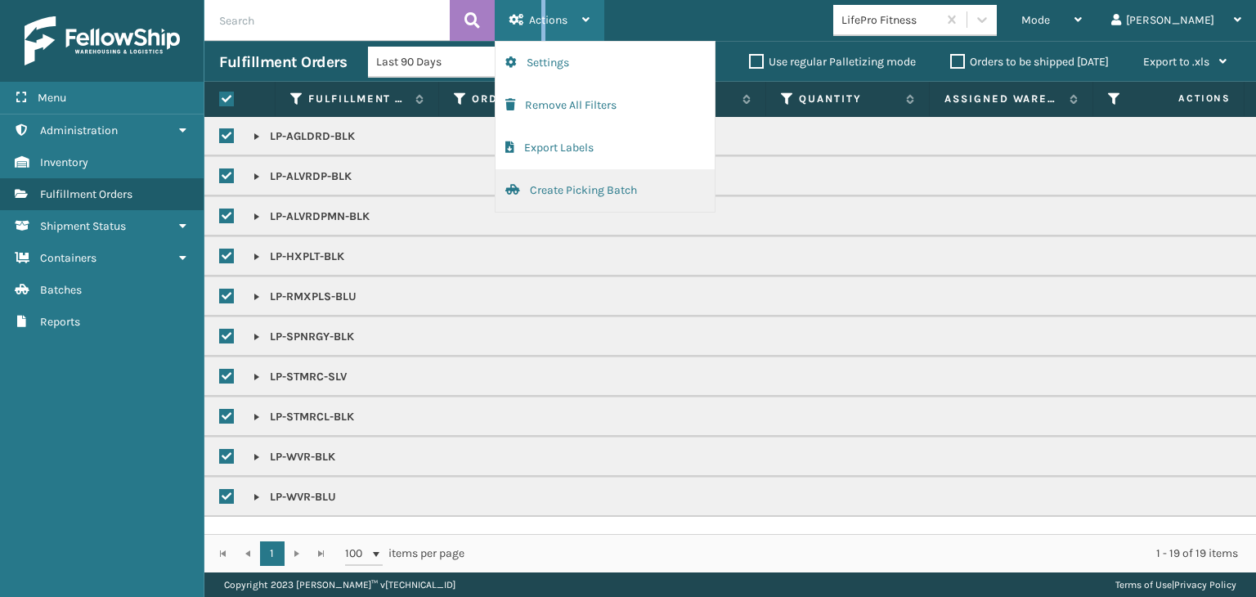
click at [617, 196] on button "Create Picking Batch" at bounding box center [605, 190] width 219 height 43
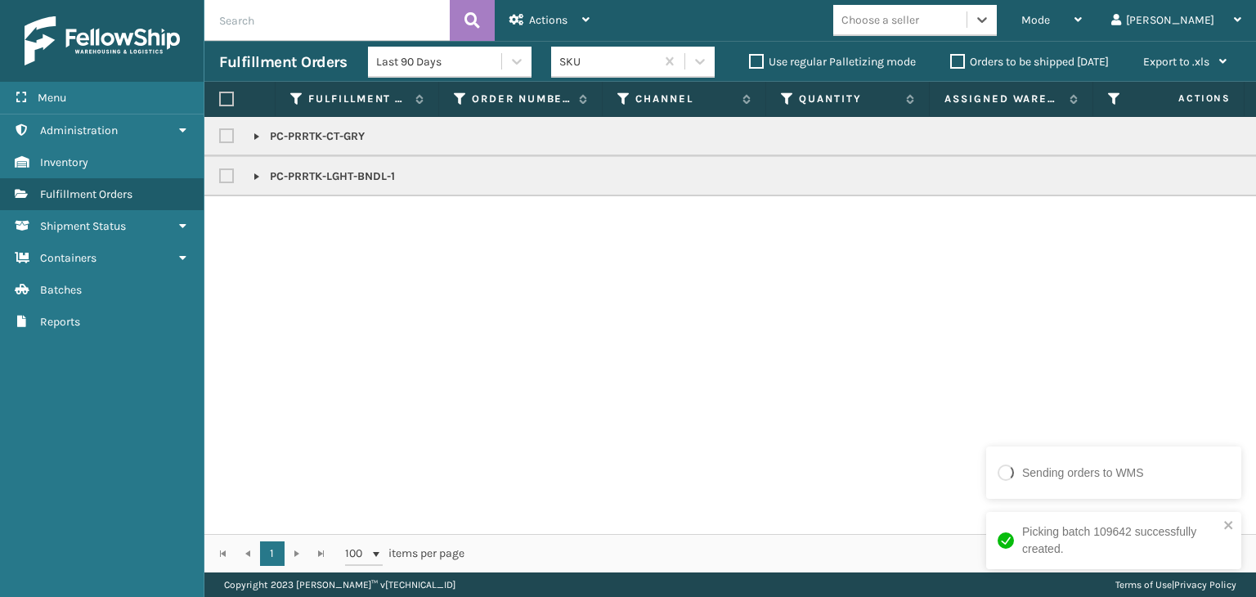
click at [222, 93] on label at bounding box center [226, 99] width 15 height 15
click at [220, 94] on input "checkbox" at bounding box center [219, 99] width 1 height 11
checkbox input "true"
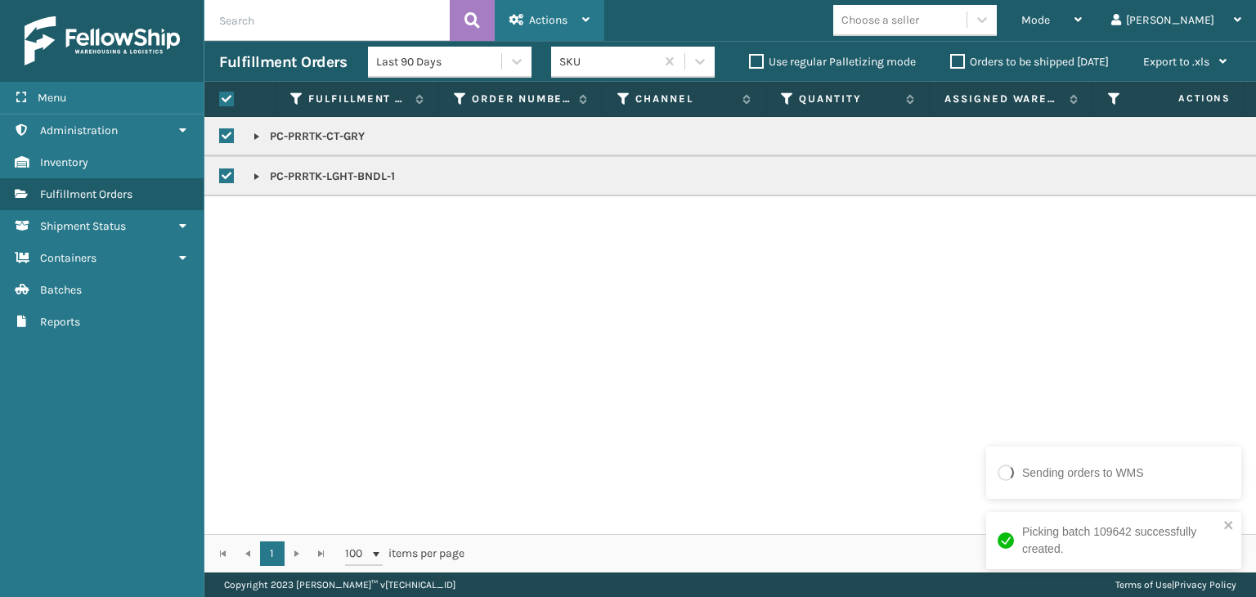
click at [564, 17] on span "Actions" at bounding box center [548, 20] width 38 height 14
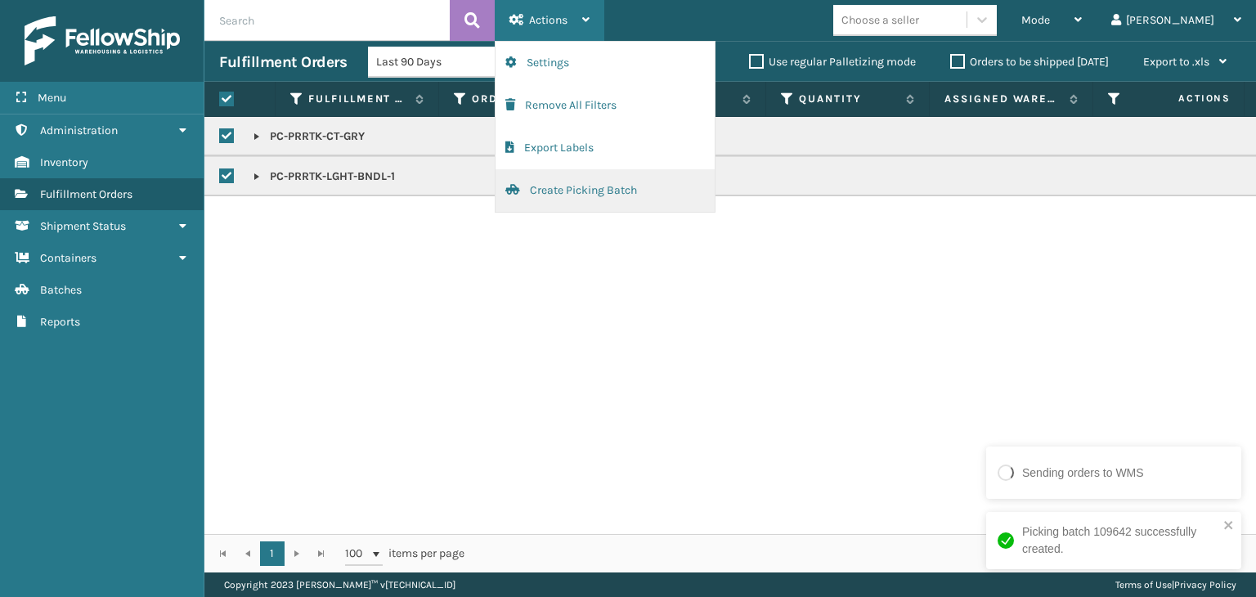
click at [605, 198] on button "Create Picking Batch" at bounding box center [605, 190] width 219 height 43
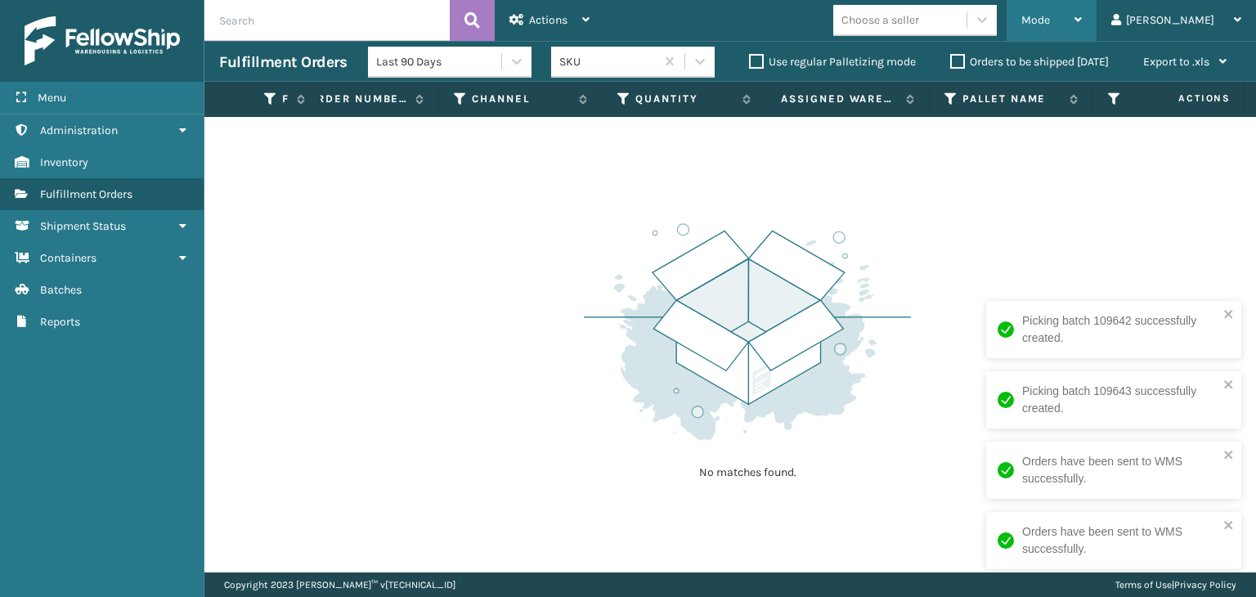
click at [1050, 23] on span "Mode" at bounding box center [1035, 20] width 29 height 14
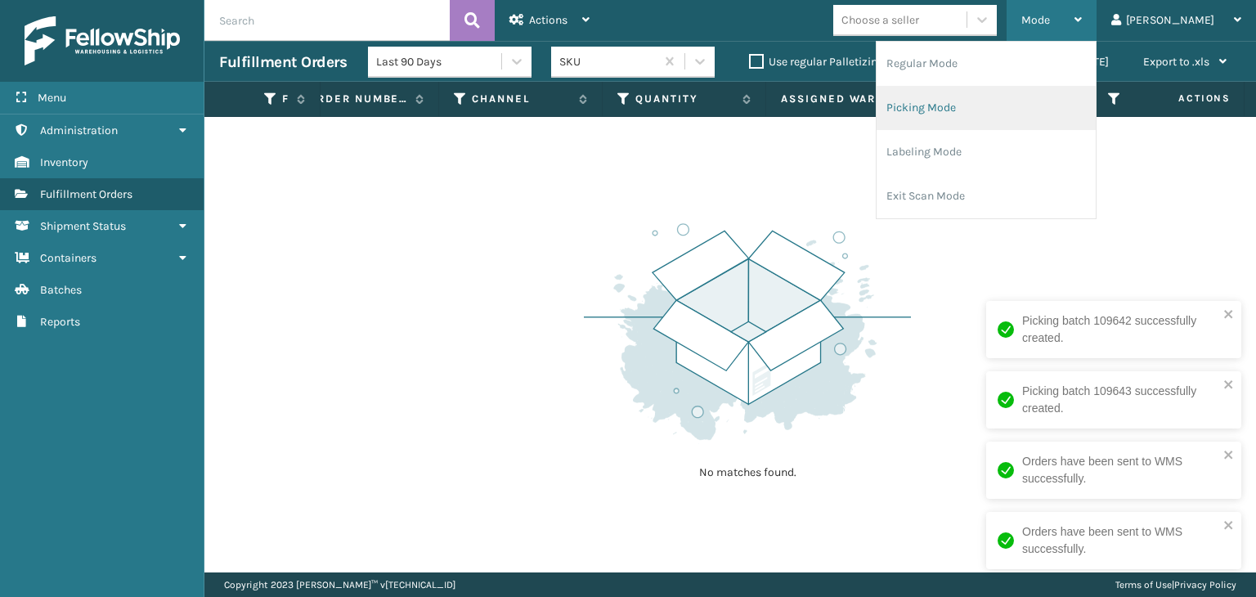
click at [1003, 89] on li "Picking Mode" at bounding box center [986, 108] width 219 height 44
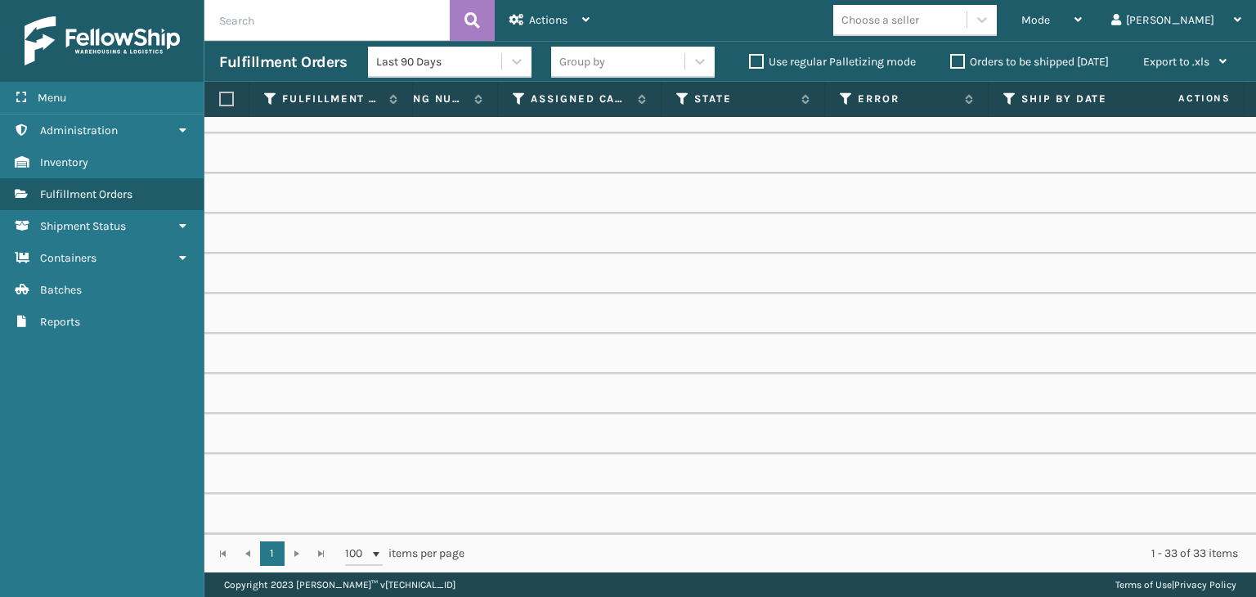
scroll to position [0, 1076]
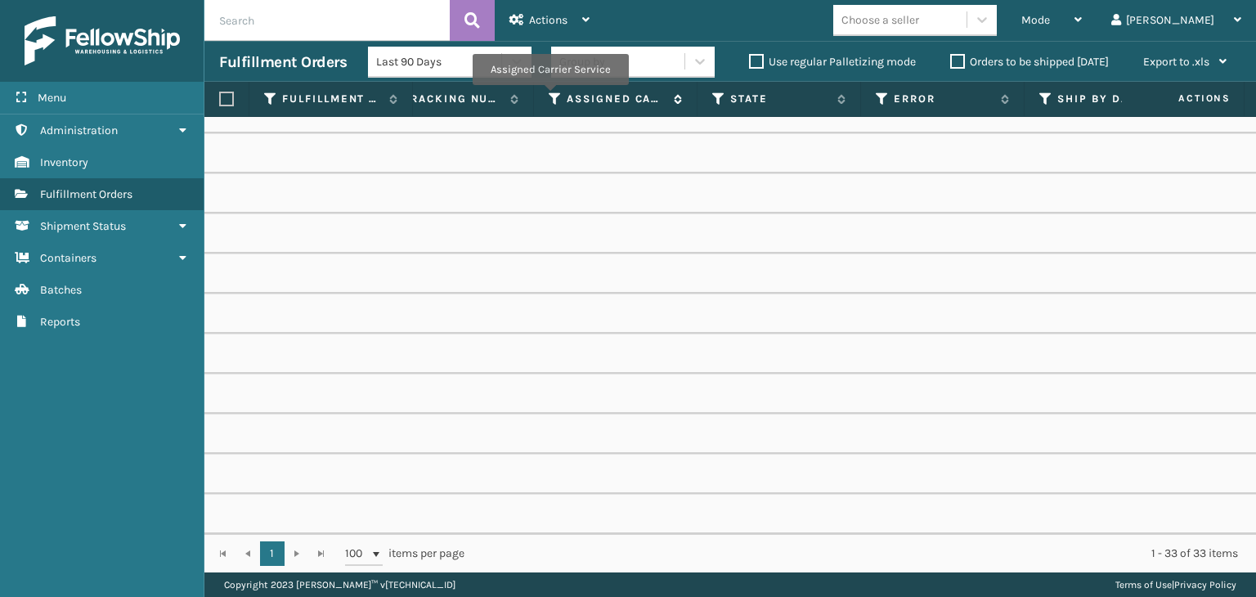
click at [552, 96] on icon at bounding box center [555, 99] width 13 height 15
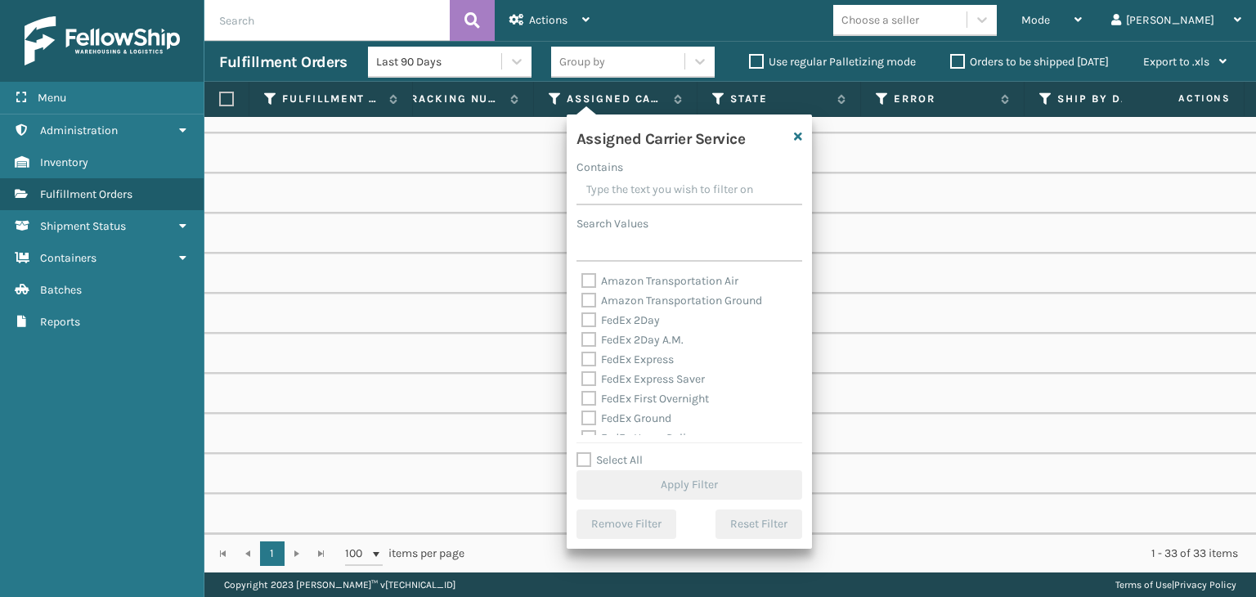
click at [621, 456] on label "Select All" at bounding box center [610, 460] width 66 height 14
click at [621, 452] on input "Select All" at bounding box center [699, 452] width 245 height 2
checkbox input "true"
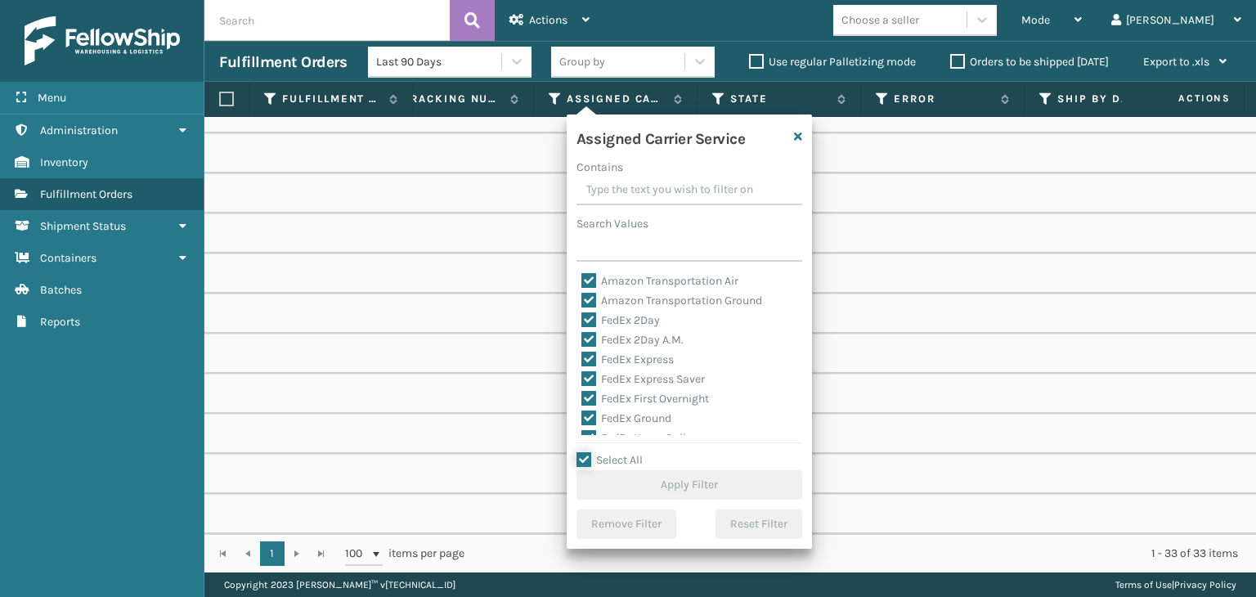
checkbox input "true"
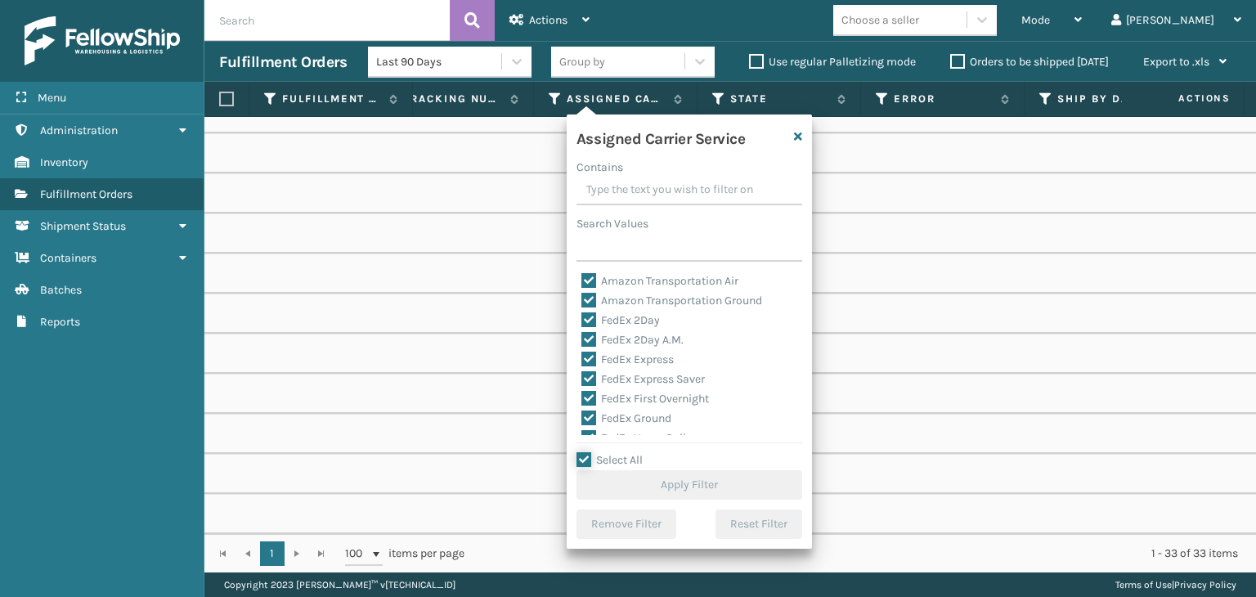
checkbox input "true"
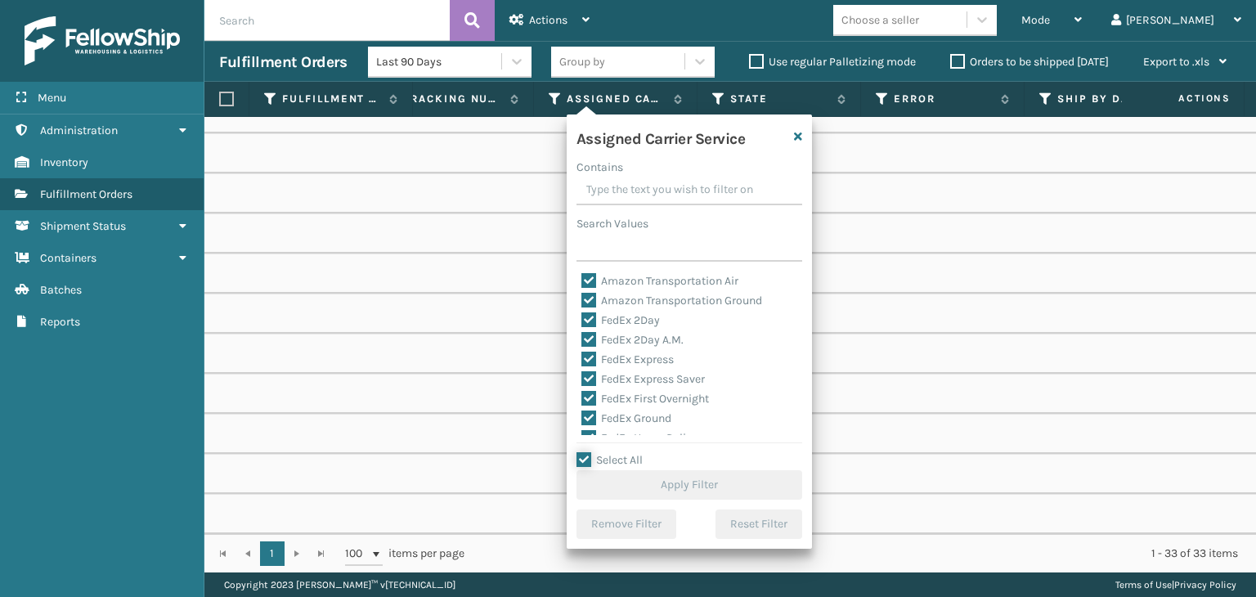
checkbox input "true"
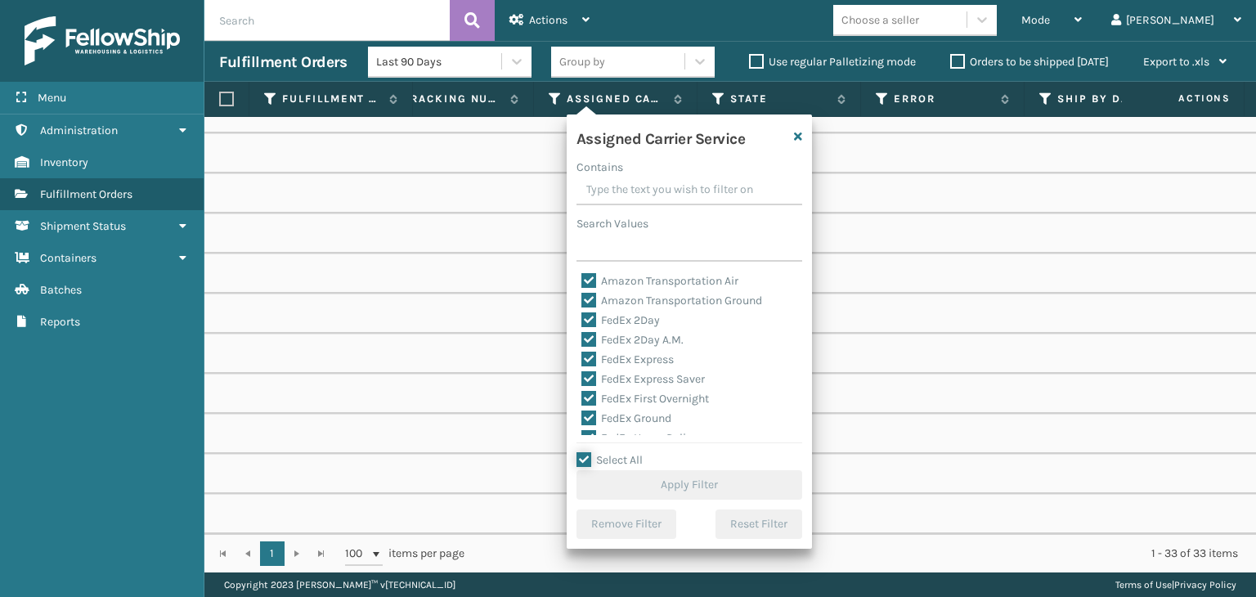
checkbox input "true"
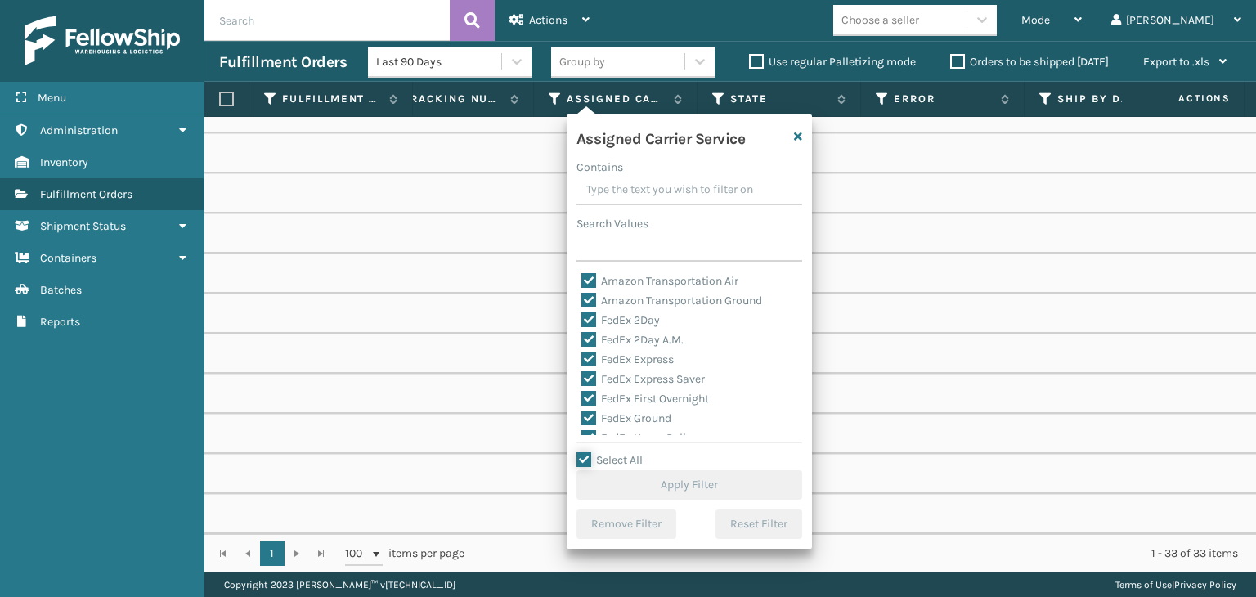
checkbox input "true"
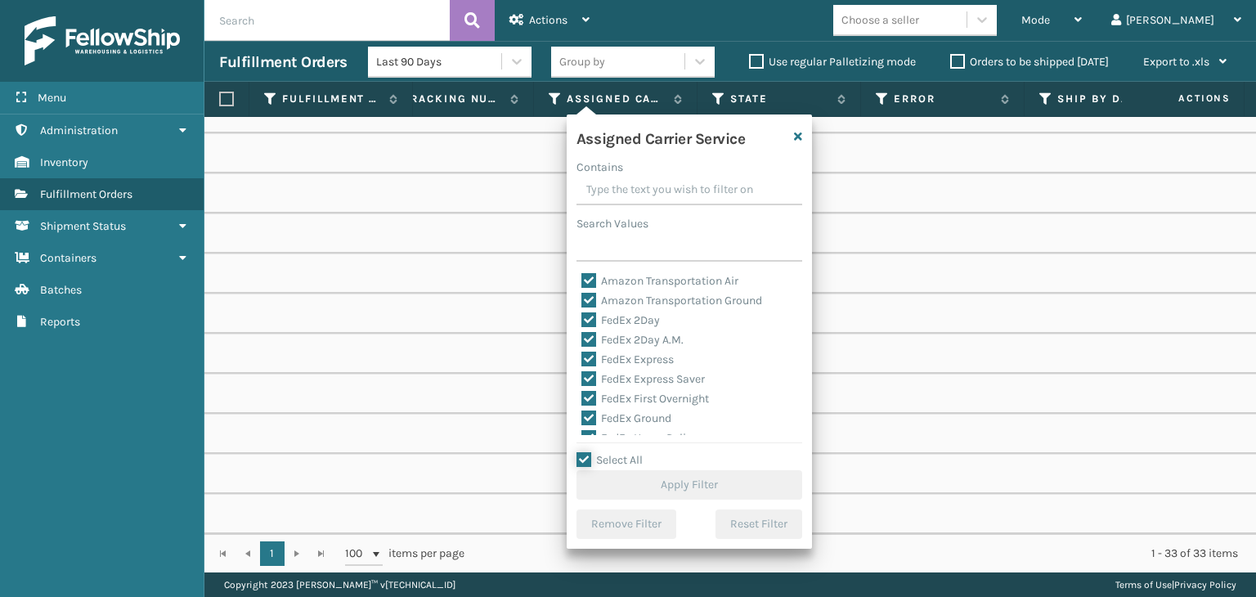
checkbox input "true"
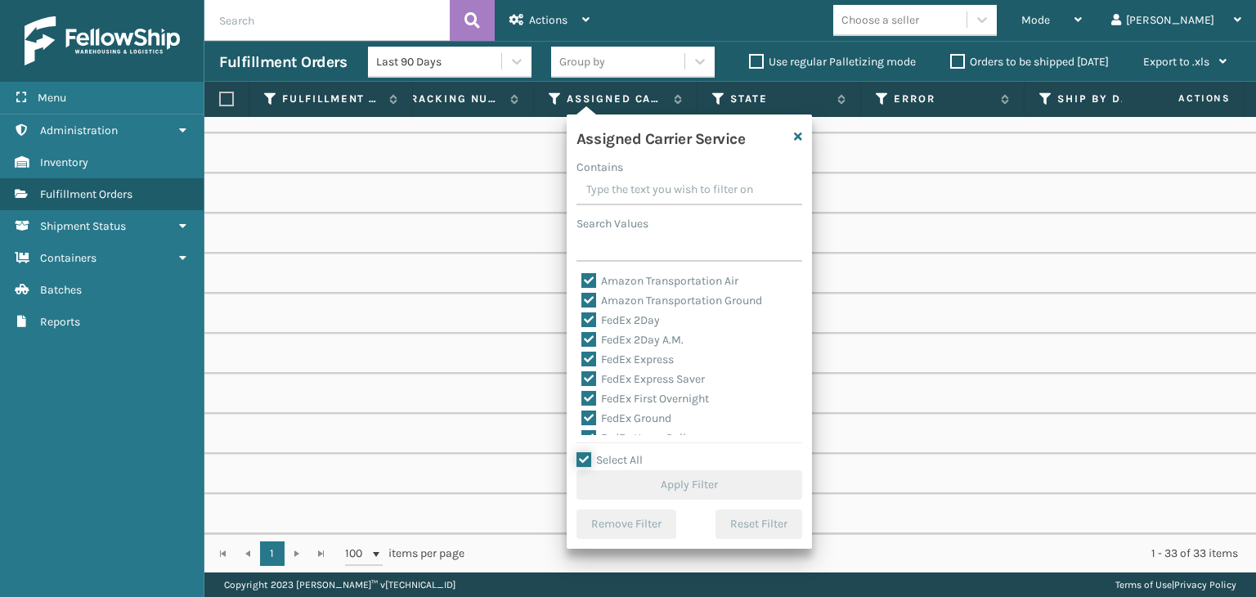
checkbox input "true"
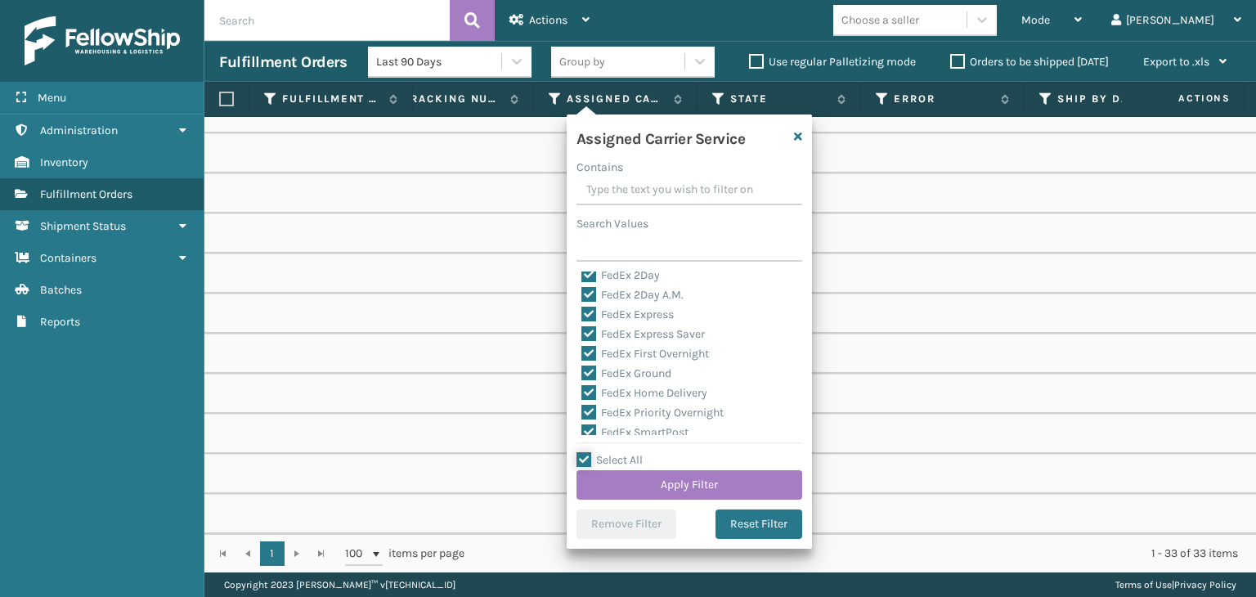
scroll to position [164, 0]
click at [590, 357] on label "LTL" at bounding box center [599, 353] width 36 height 14
click at [582, 354] on input "LTL" at bounding box center [581, 348] width 1 height 11
checkbox input "false"
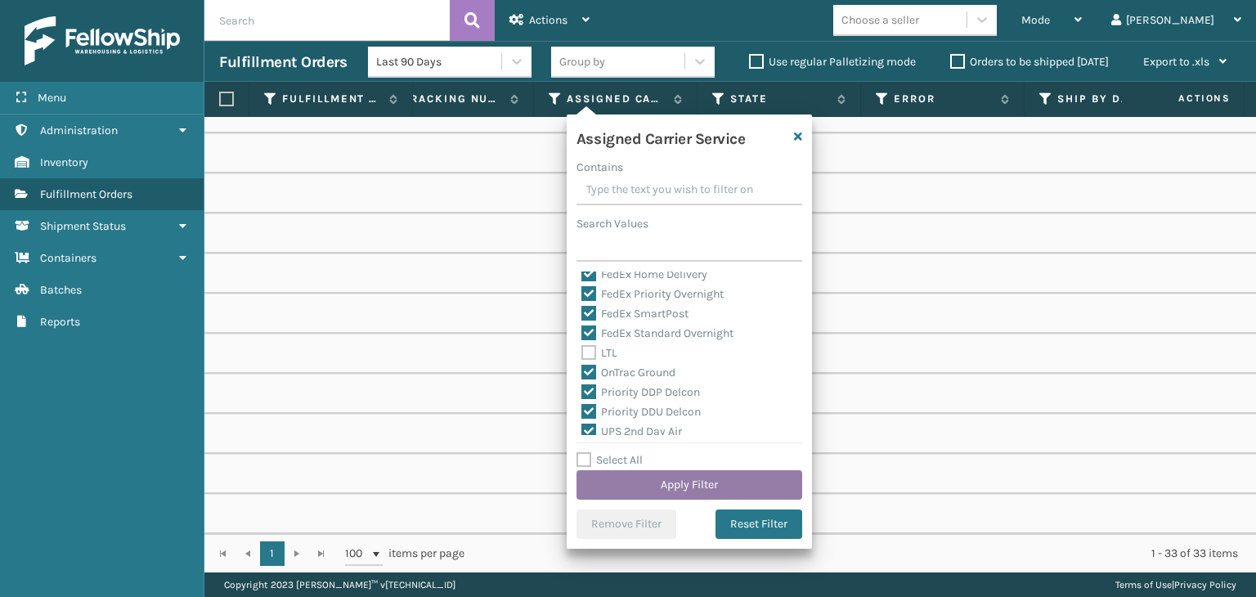
click at [675, 482] on button "Apply Filter" at bounding box center [690, 484] width 226 height 29
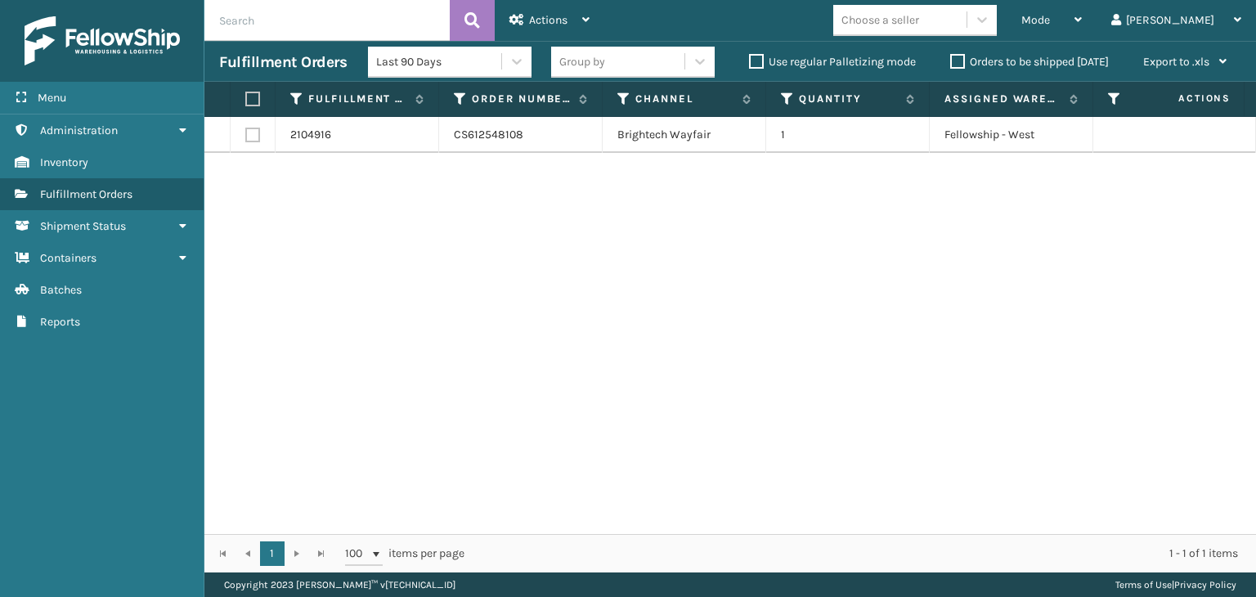
click at [566, 71] on div "Group by" at bounding box center [617, 61] width 133 height 27
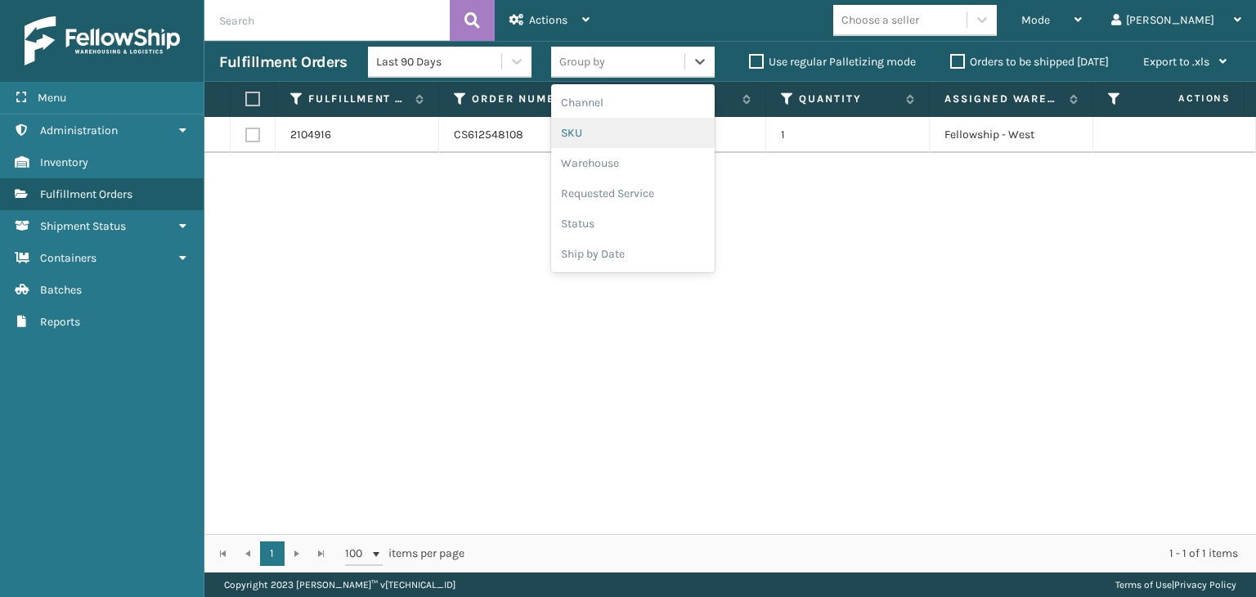
click at [608, 128] on div "SKU" at bounding box center [633, 133] width 164 height 30
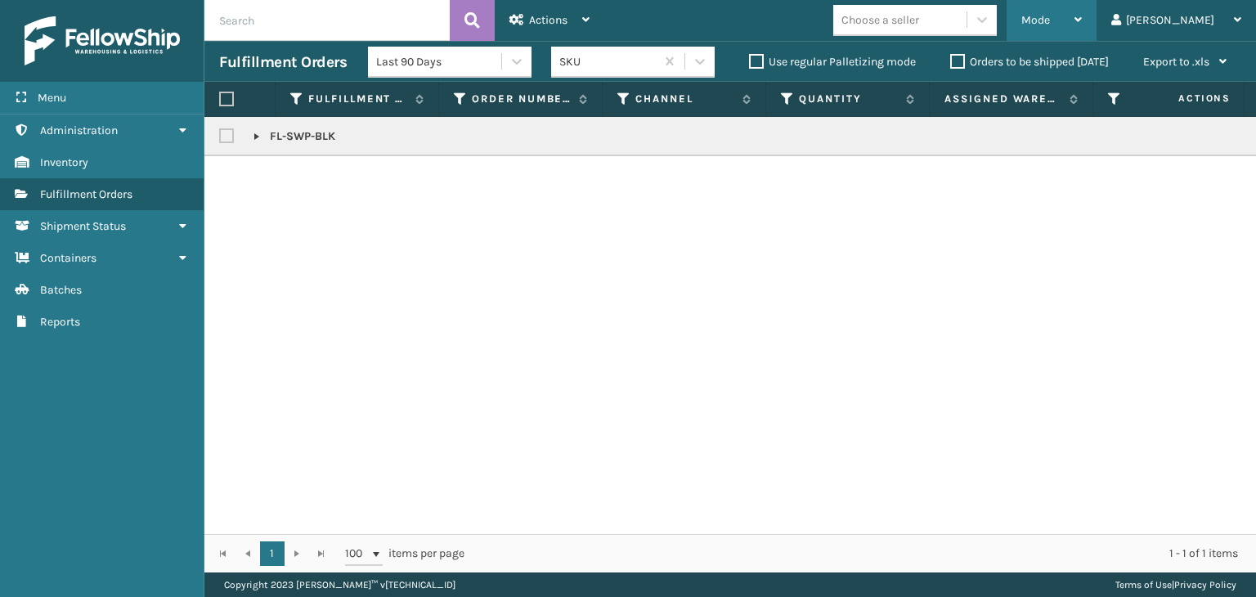
click at [1050, 14] on span "Mode" at bounding box center [1035, 20] width 29 height 14
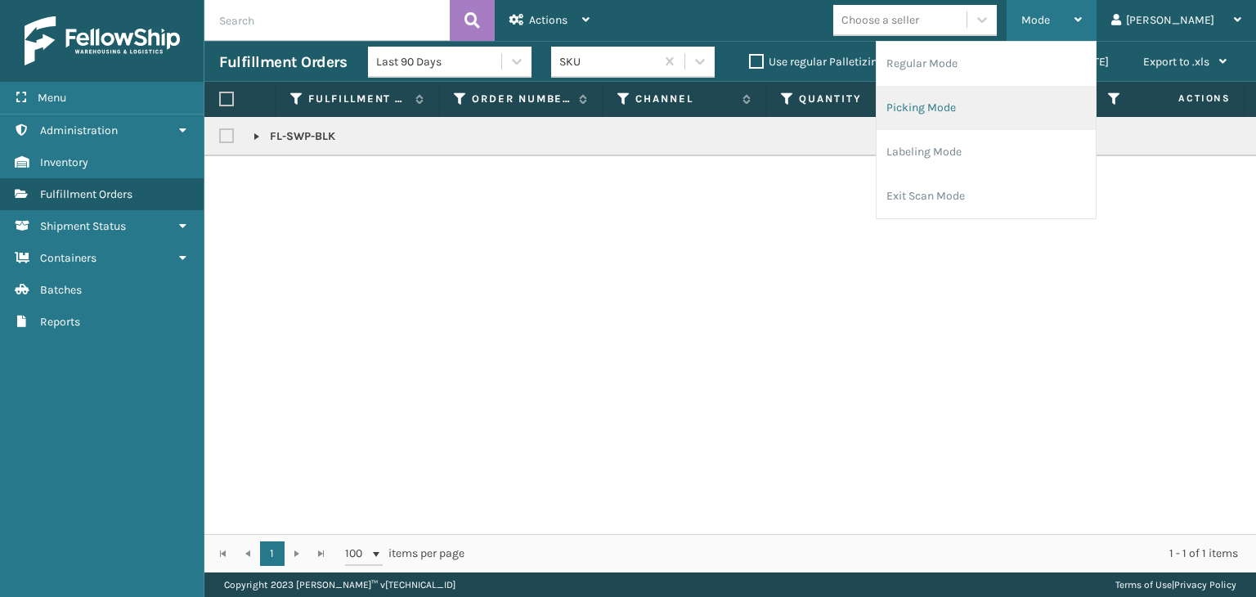
click at [984, 114] on li "Picking Mode" at bounding box center [986, 108] width 219 height 44
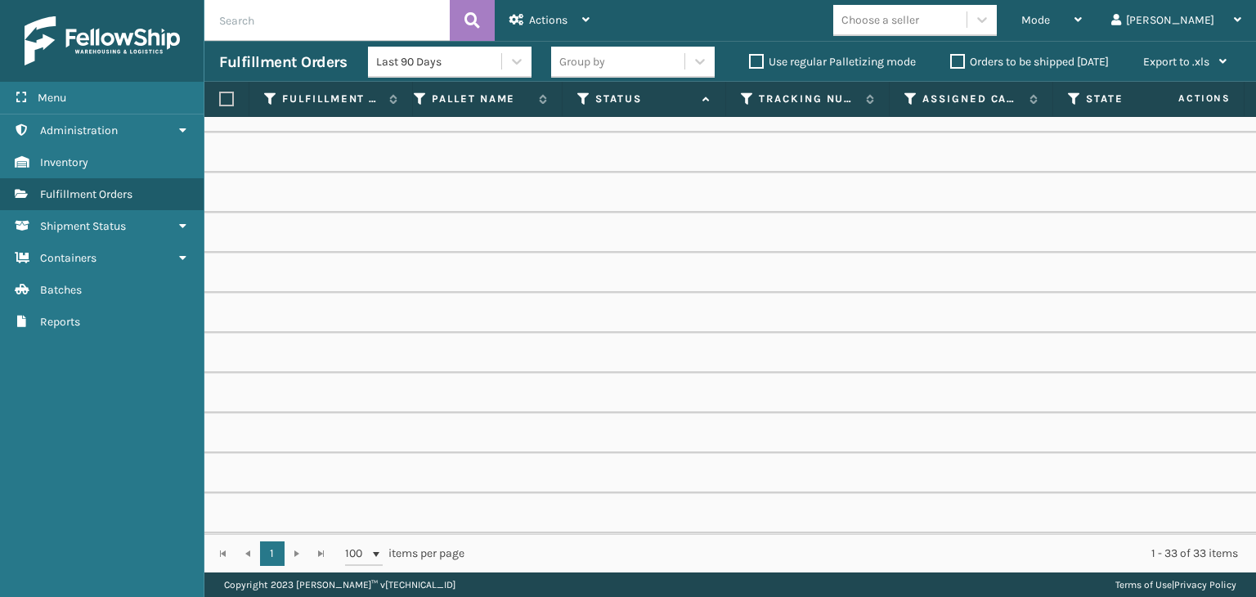
scroll to position [0, 705]
click at [922, 99] on icon at bounding box center [926, 99] width 13 height 15
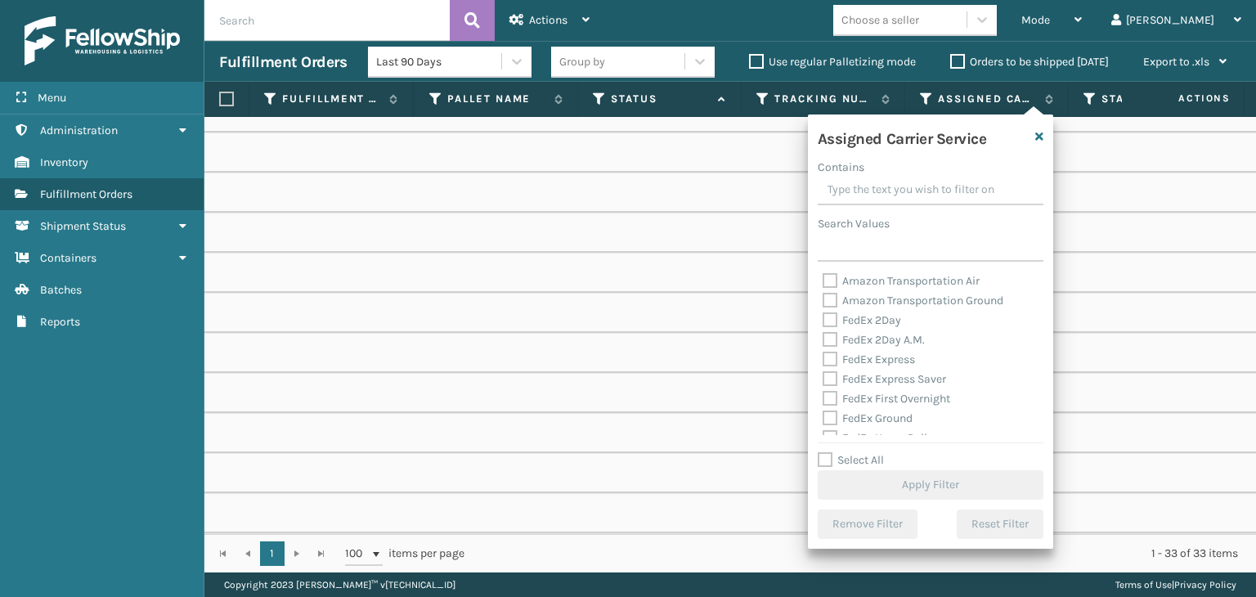
click at [846, 460] on label "Select All" at bounding box center [851, 460] width 66 height 14
click at [846, 452] on input "Select All" at bounding box center [940, 452] width 245 height 2
checkbox input "true"
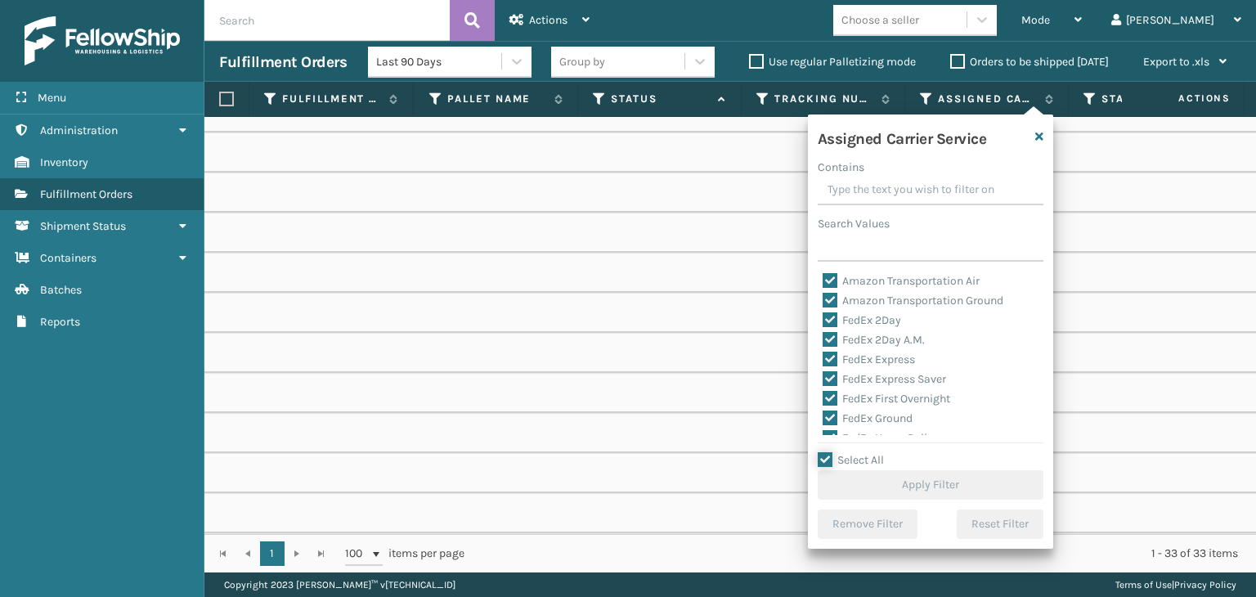
checkbox input "true"
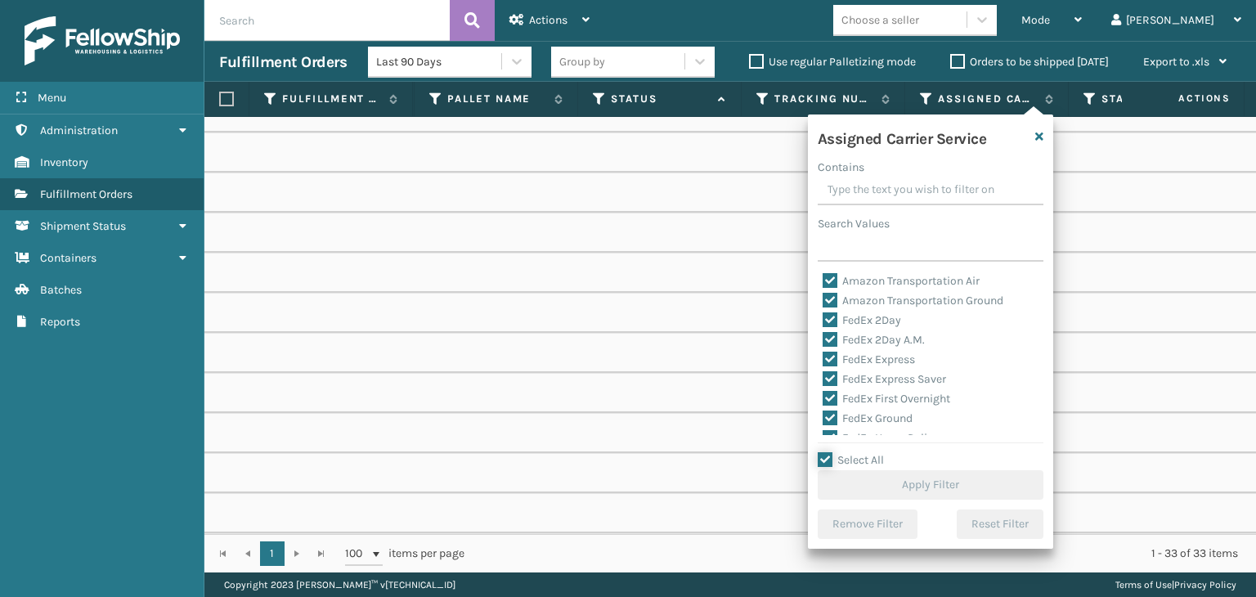
checkbox input "true"
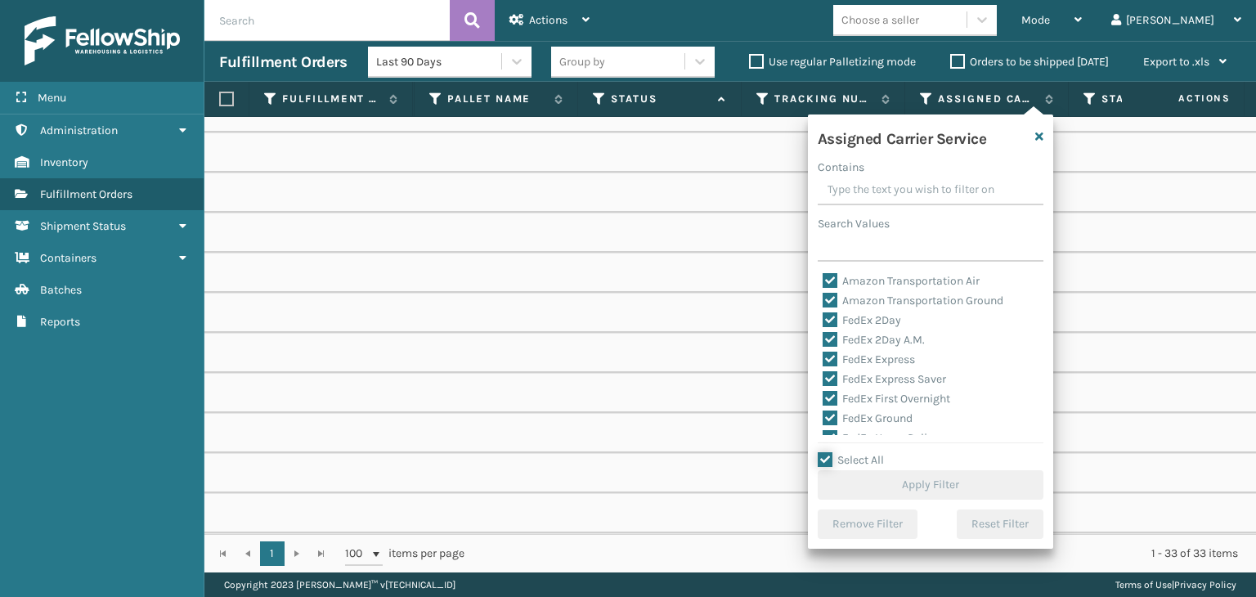
checkbox input "true"
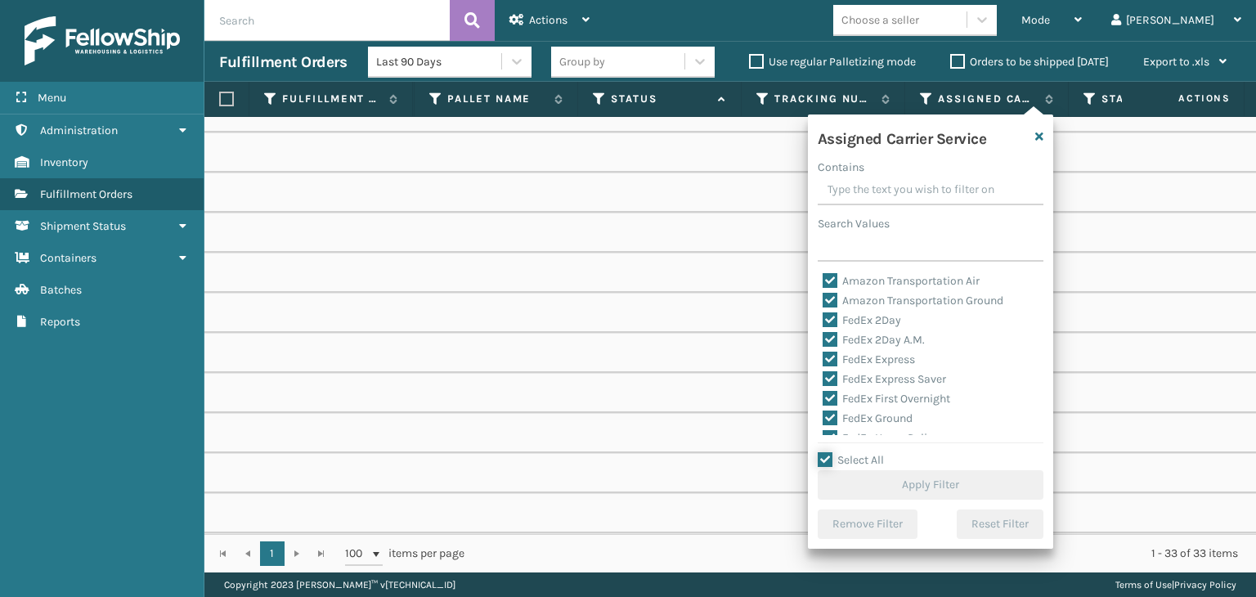
checkbox input "true"
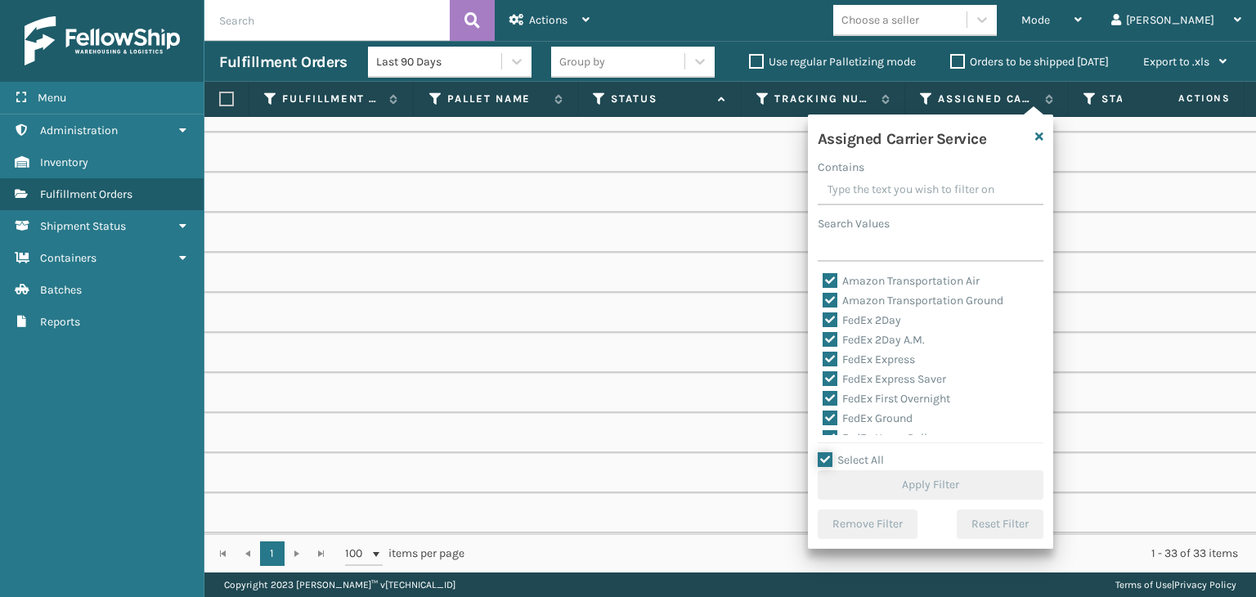
checkbox input "true"
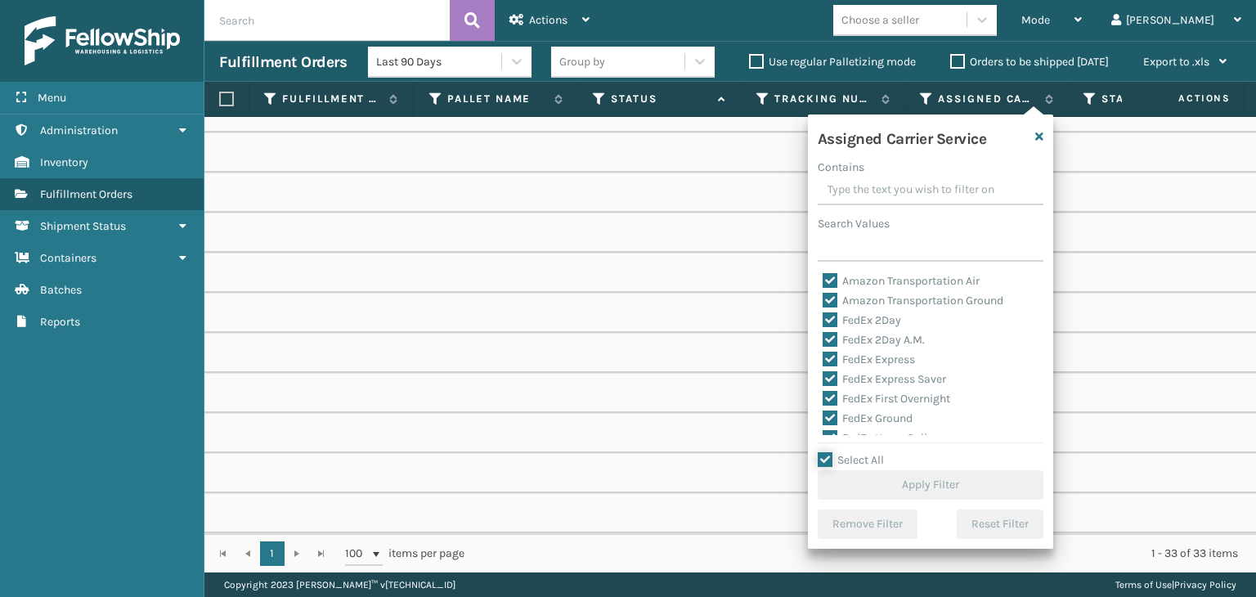
checkbox input "true"
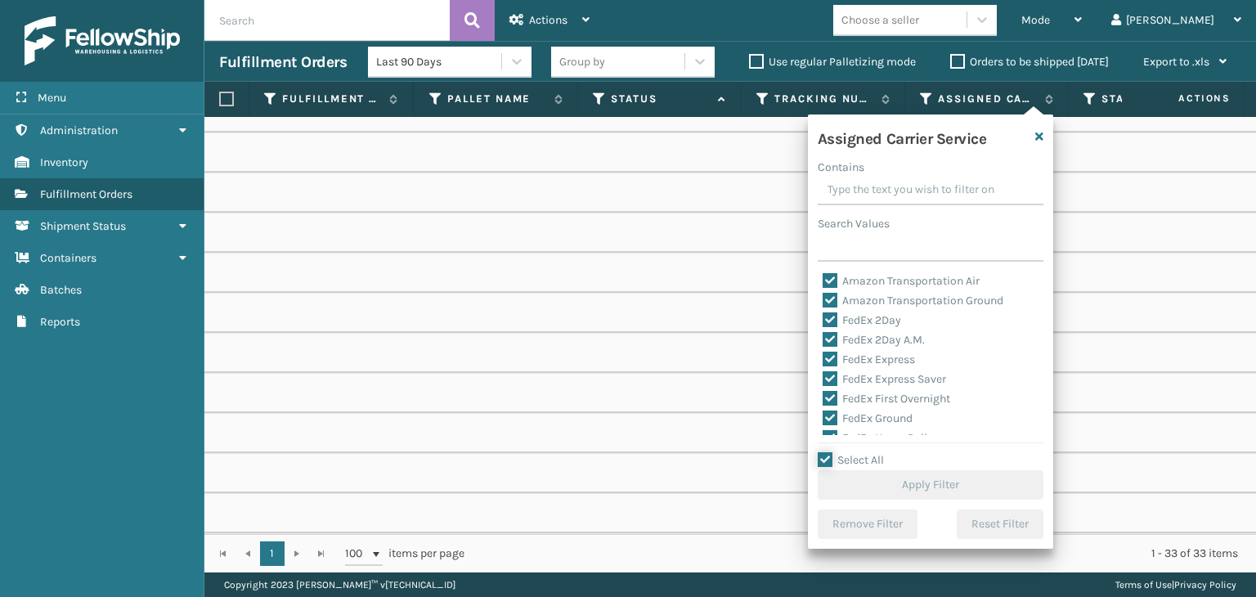
checkbox input "true"
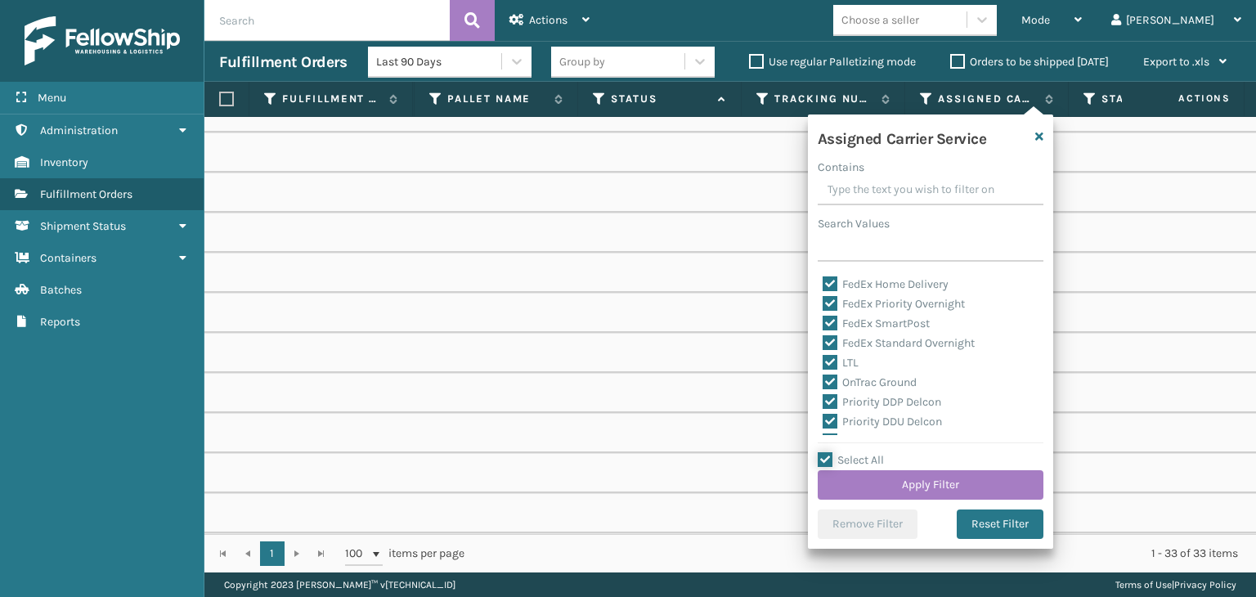
scroll to position [164, 0]
click at [837, 349] on label "LTL" at bounding box center [841, 353] width 36 height 14
click at [823, 349] on input "LTL" at bounding box center [823, 348] width 1 height 11
checkbox input "false"
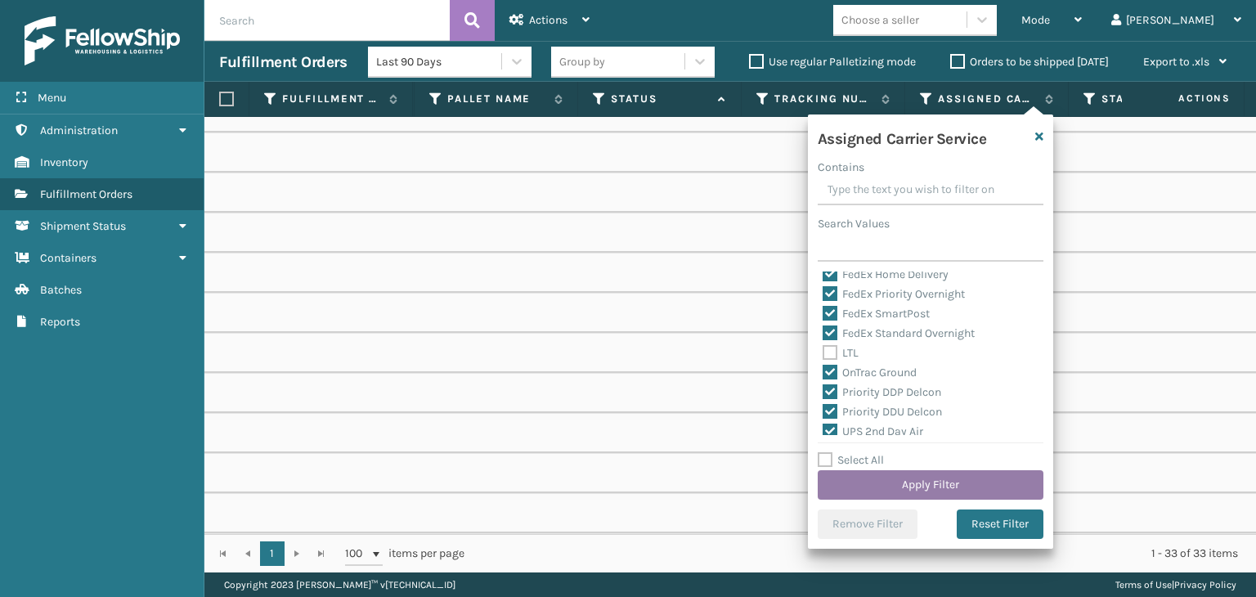
click at [873, 482] on button "Apply Filter" at bounding box center [931, 484] width 226 height 29
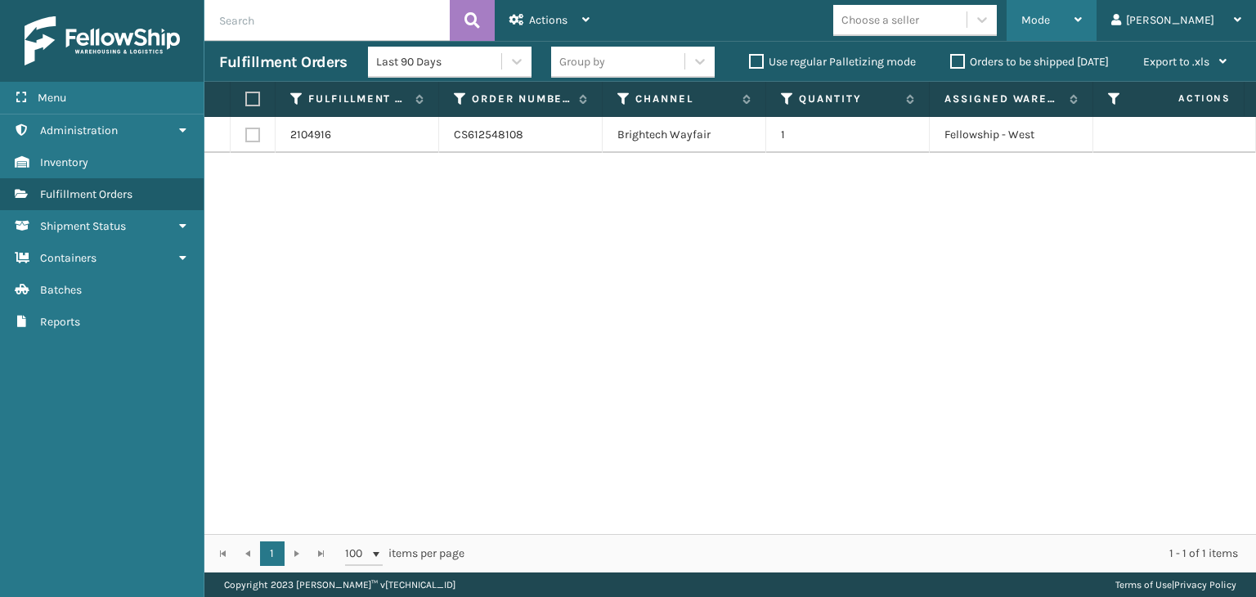
click at [1050, 19] on span "Mode" at bounding box center [1035, 20] width 29 height 14
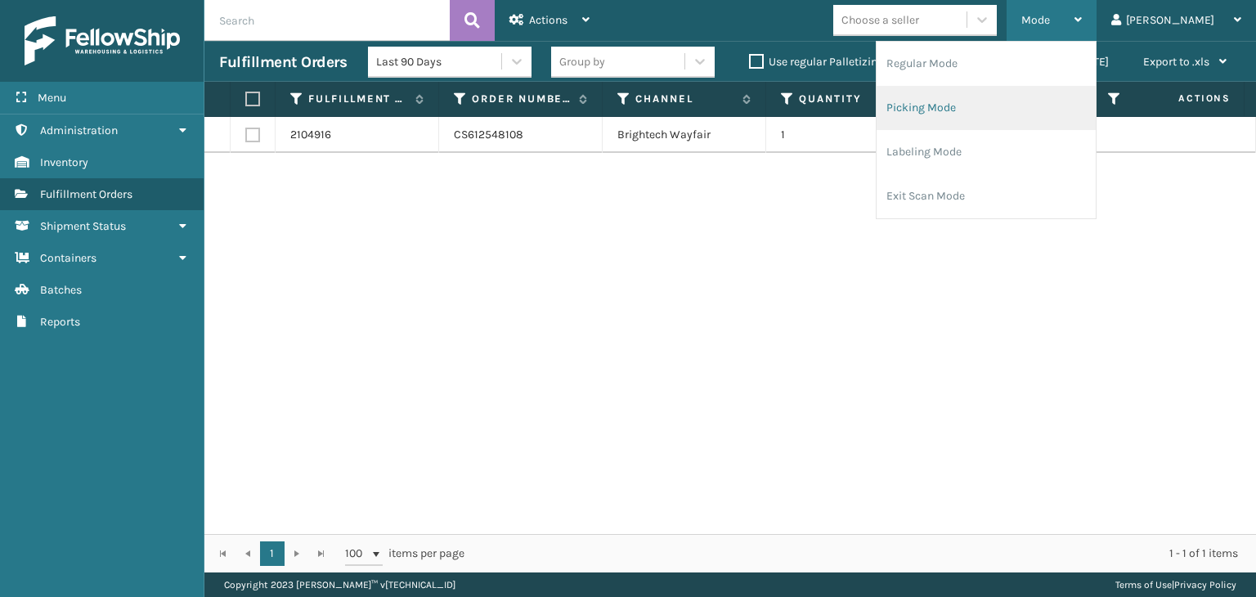
click at [1029, 112] on li "Picking Mode" at bounding box center [986, 108] width 219 height 44
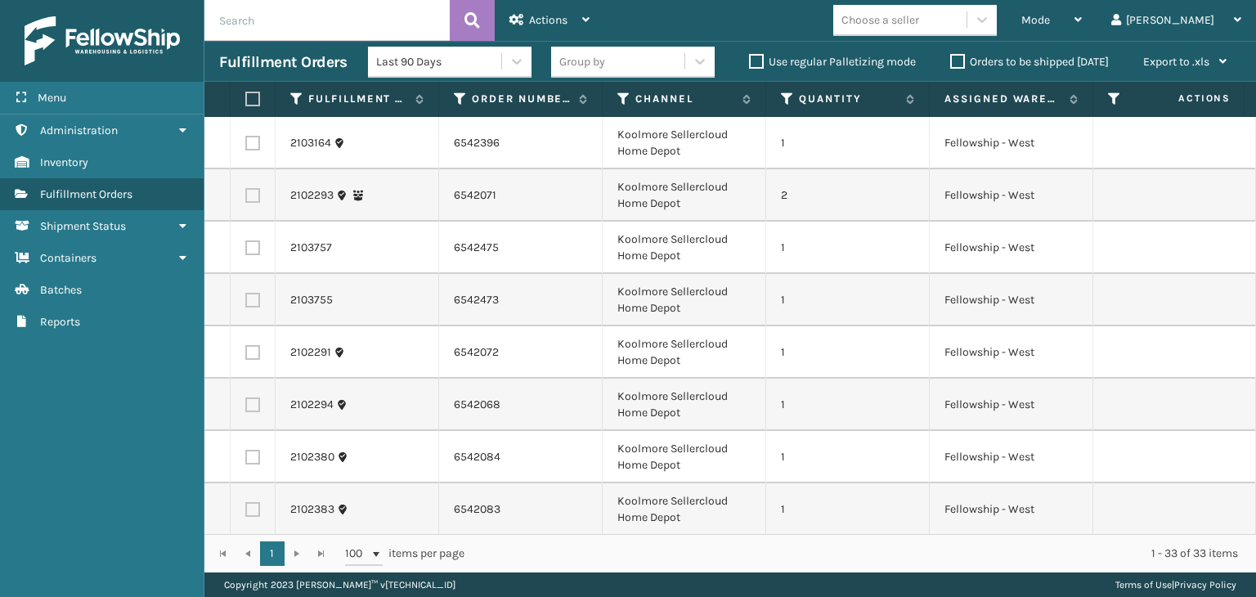
scroll to position [0, 0]
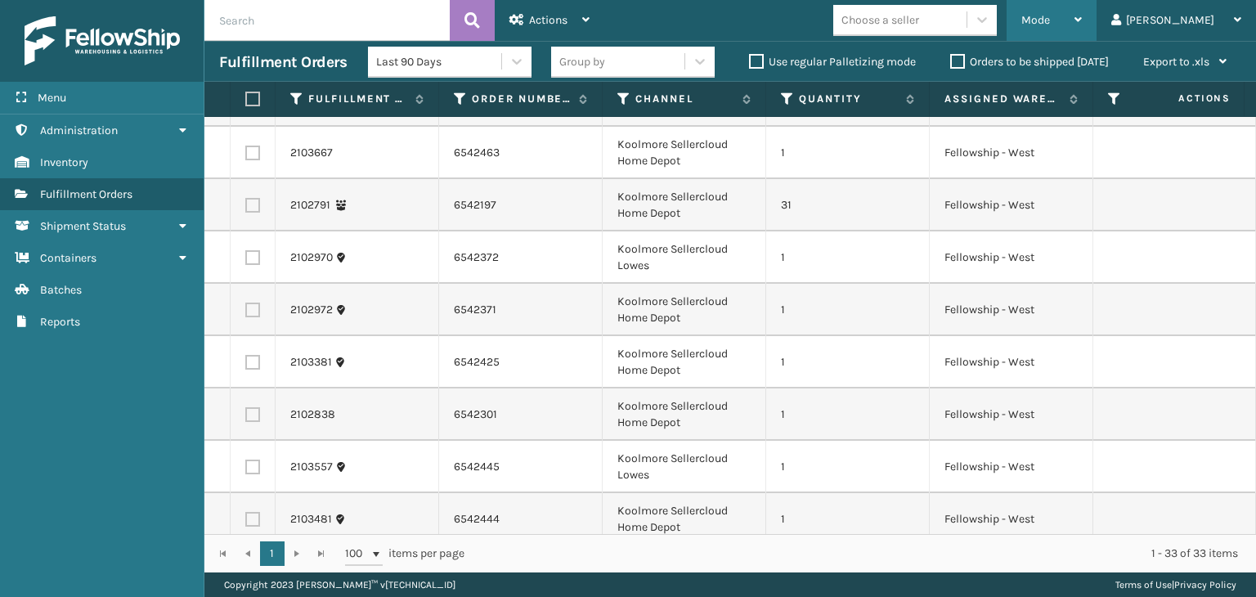
click at [1050, 17] on span "Mode" at bounding box center [1035, 20] width 29 height 14
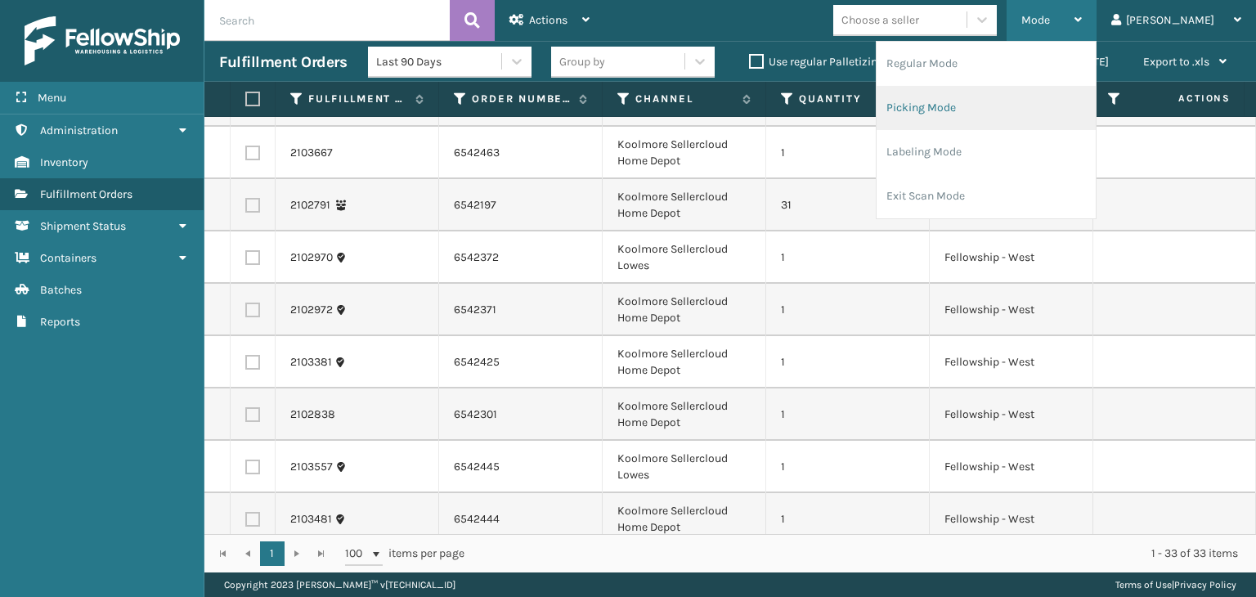
click at [1079, 94] on li "Picking Mode" at bounding box center [986, 108] width 219 height 44
